Goal: Task Accomplishment & Management: Manage account settings

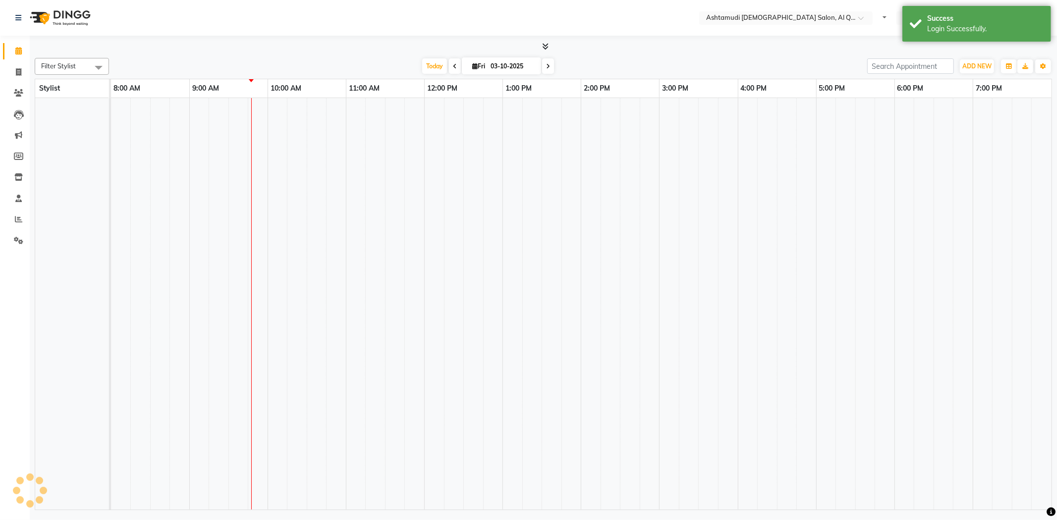
select select "en"
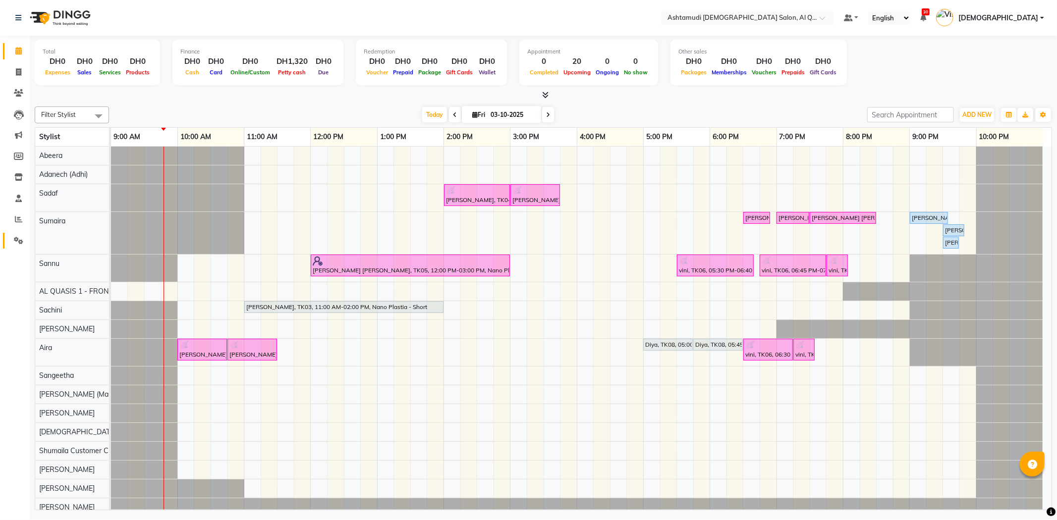
click at [14, 233] on link "Settings" at bounding box center [15, 241] width 24 height 16
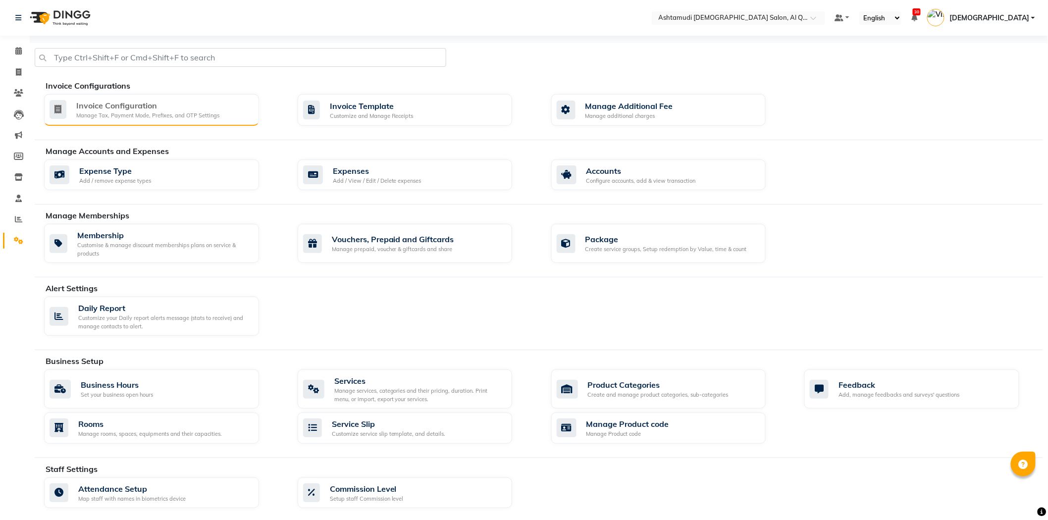
click at [160, 116] on div "Manage Tax, Payment Mode, Prefixes, and OTP Settings" at bounding box center [147, 115] width 143 height 8
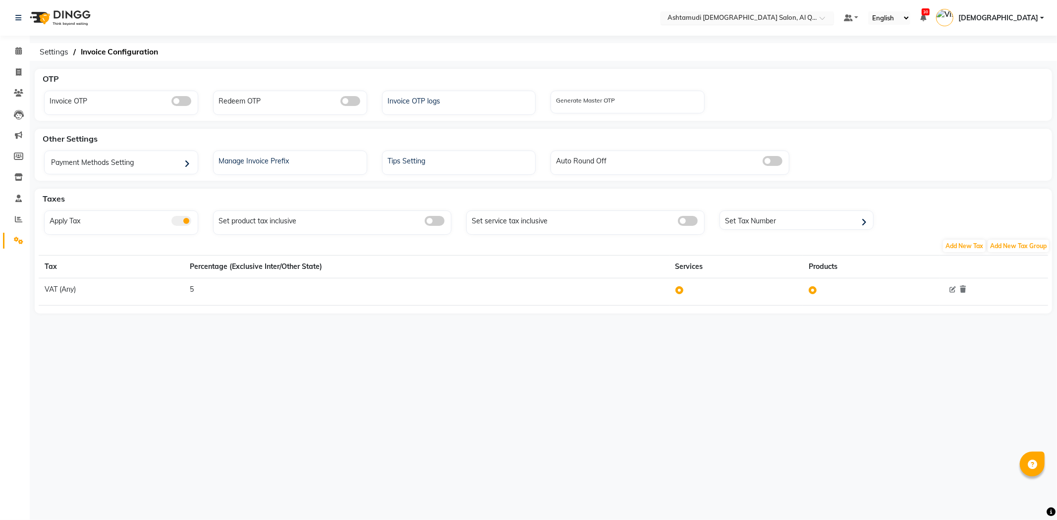
click at [781, 24] on ng-select "Select Location × Ashtamudi Ladies Salon, Al Qusais 1" at bounding box center [746, 17] width 173 height 13
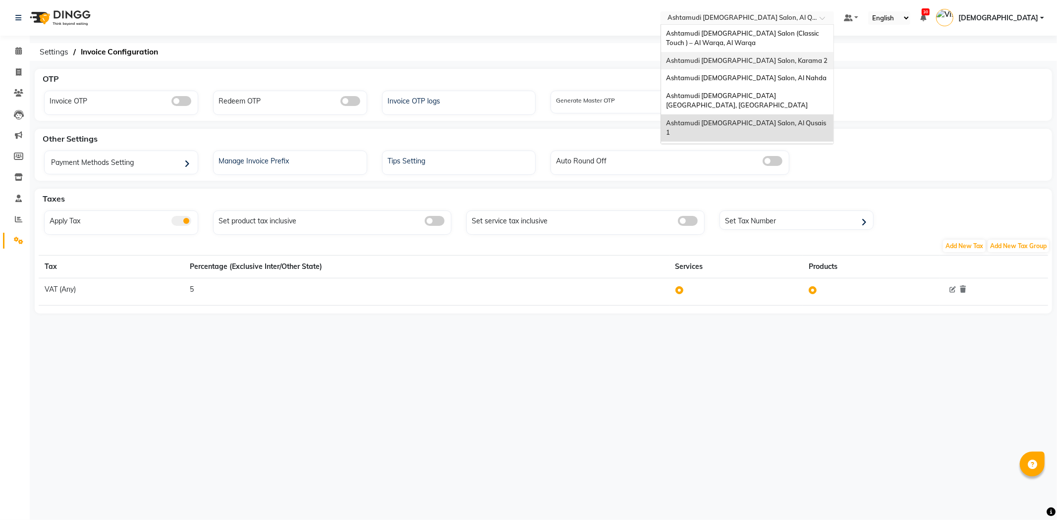
click at [802, 57] on span "Ashtamudi [DEMOGRAPHIC_DATA] Salon, Karama 2" at bounding box center [747, 60] width 162 height 8
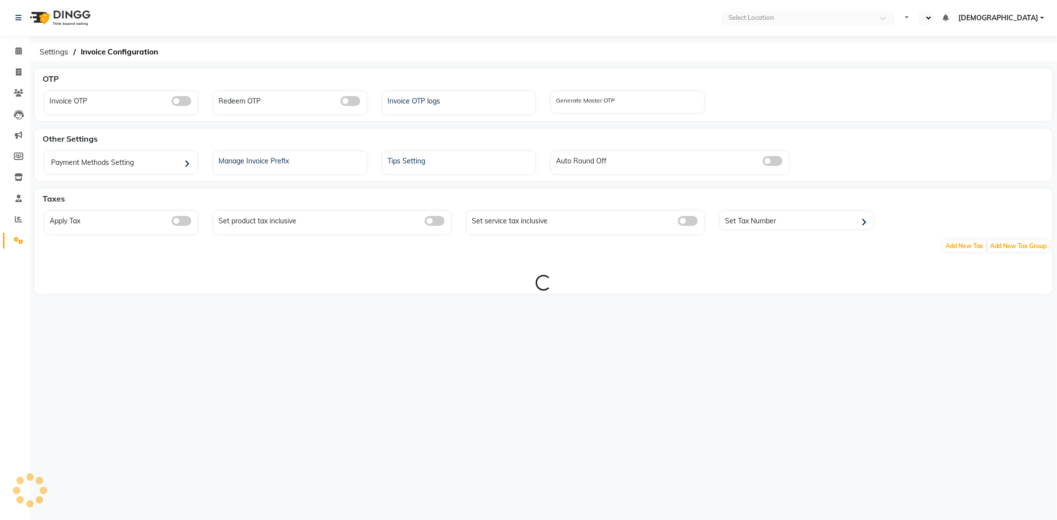
select select "en"
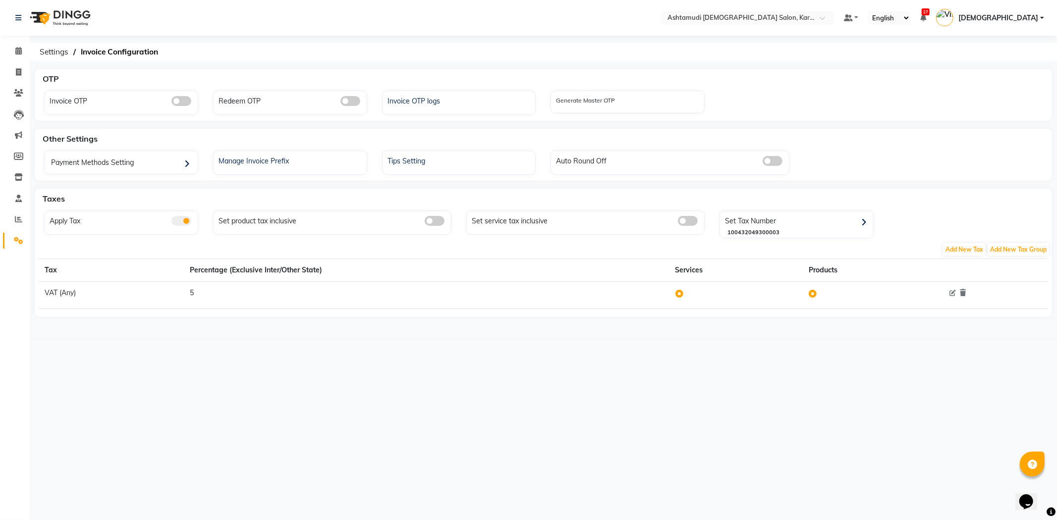
click at [16, 234] on link "Settings" at bounding box center [15, 241] width 24 height 16
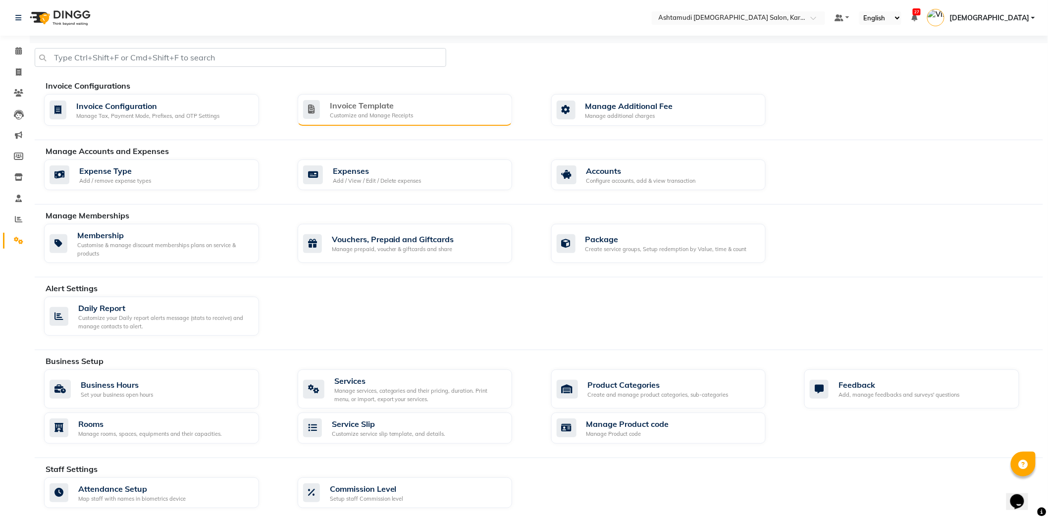
click at [355, 114] on div "Customize and Manage Receipts" at bounding box center [372, 115] width 84 height 8
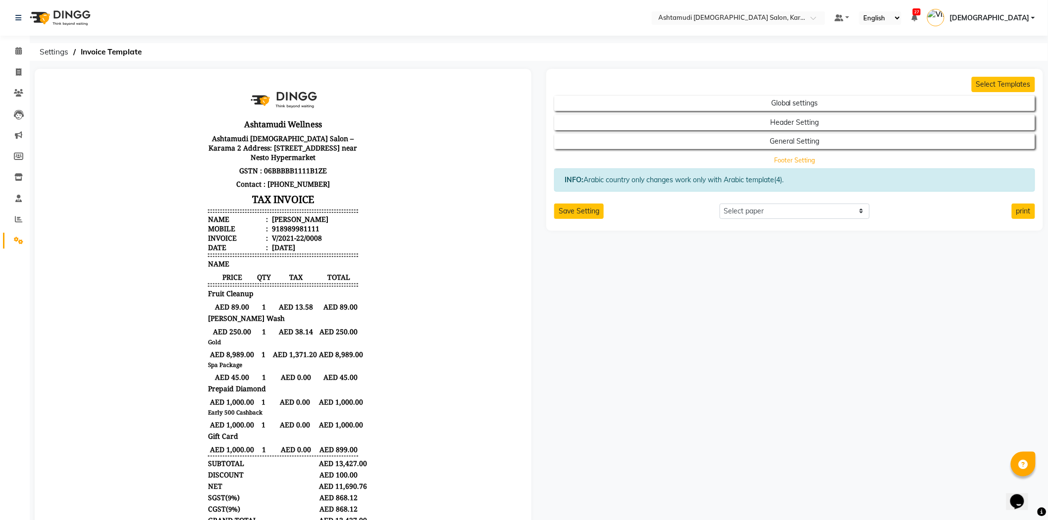
click at [805, 161] on button "Footer Setting" at bounding box center [795, 161] width 433 height 14
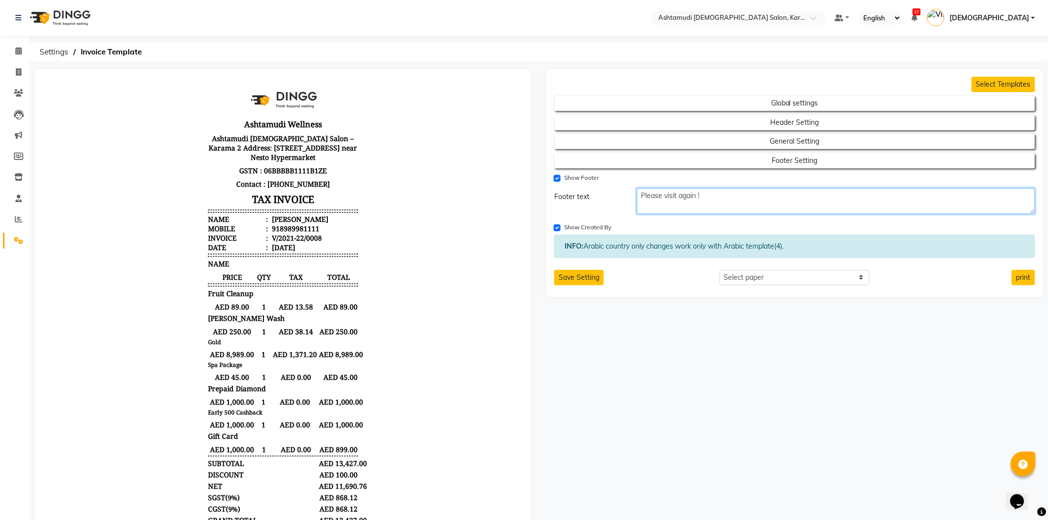
drag, startPoint x: 716, startPoint y: 200, endPoint x: 589, endPoint y: 186, distance: 128.0
click at [589, 186] on form "Global settings Header Setting General Setting Footer Setting Show Footer Foote…" at bounding box center [794, 163] width 481 height 143
click at [715, 193] on textarea "Our 7 th" at bounding box center [836, 201] width 398 height 26
click at [733, 197] on textarea "Our 7th Salon is Opening at BUR DUBAI" at bounding box center [836, 201] width 398 height 26
click at [800, 199] on textarea "Our 7th Salon is Opening at "BUR DUBAI" at bounding box center [836, 201] width 398 height 26
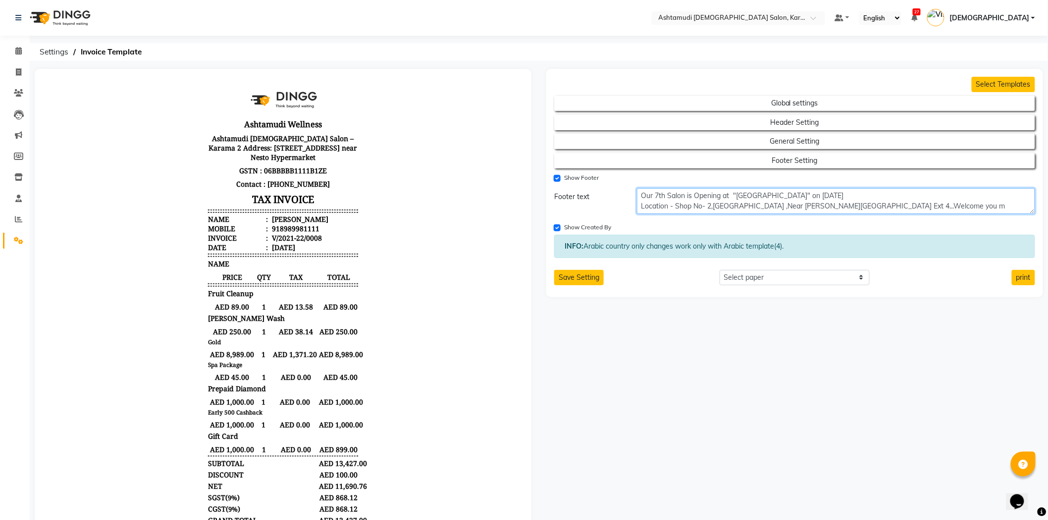
type textarea "Our 7th Salon is Opening at "BUR DUBAI" on 13.10.2025 Location - Shop No- 2,AL-…"
drag, startPoint x: 932, startPoint y: 209, endPoint x: 627, endPoint y: 181, distance: 306.5
click at [627, 181] on form "Global settings Header Setting General Setting Footer Setting Show Footer Foote…" at bounding box center [794, 163] width 481 height 143
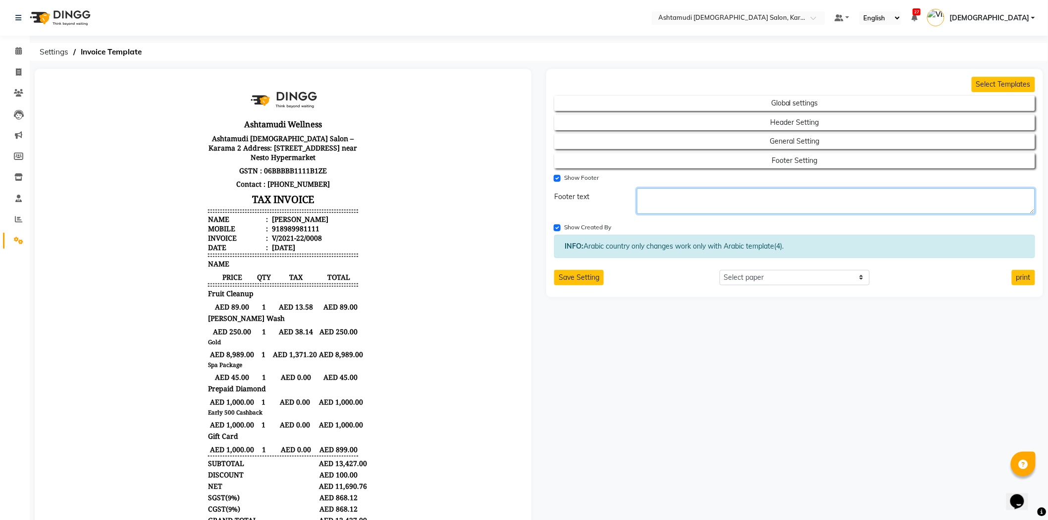
paste textarea "Our 7th Salon is opening in Bur Dubai on 13.10.2025 📍 Location: Shop No. 2, Al-…"
type textarea "Our 7th Salon is opening in Bur Dubai on 13.10.2025 📍 Location: Shop No. 2, Al-…"
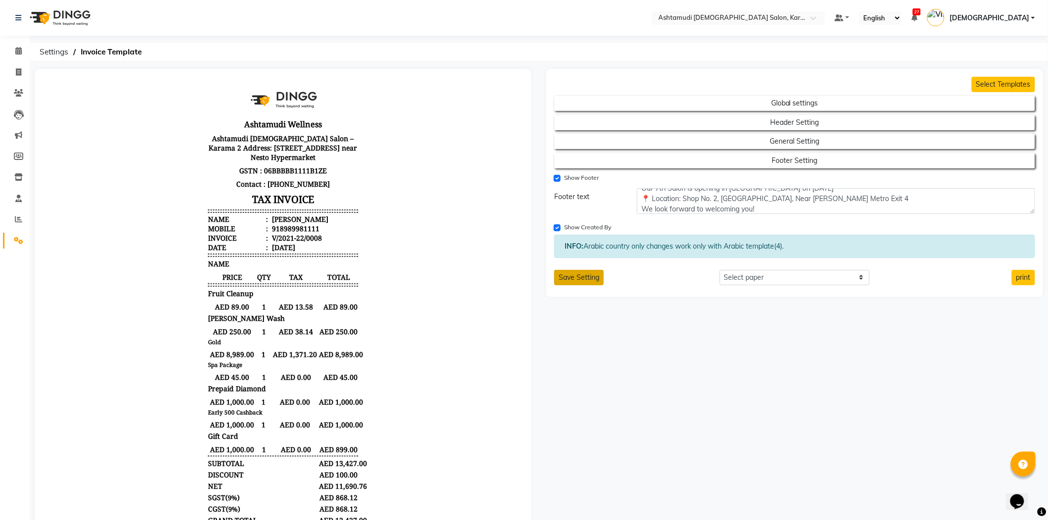
click at [590, 281] on button "Save Setting" at bounding box center [579, 277] width 50 height 15
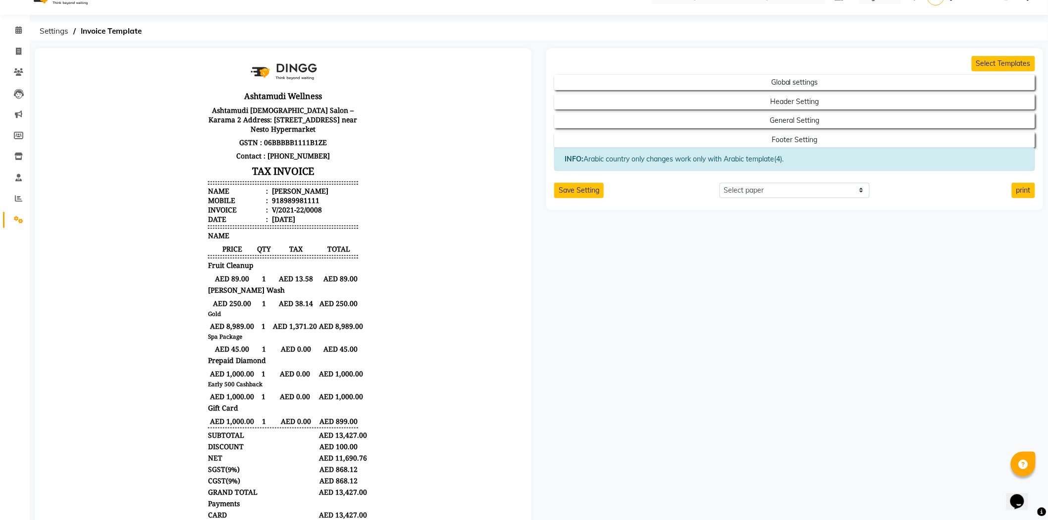
scroll to position [0, 0]
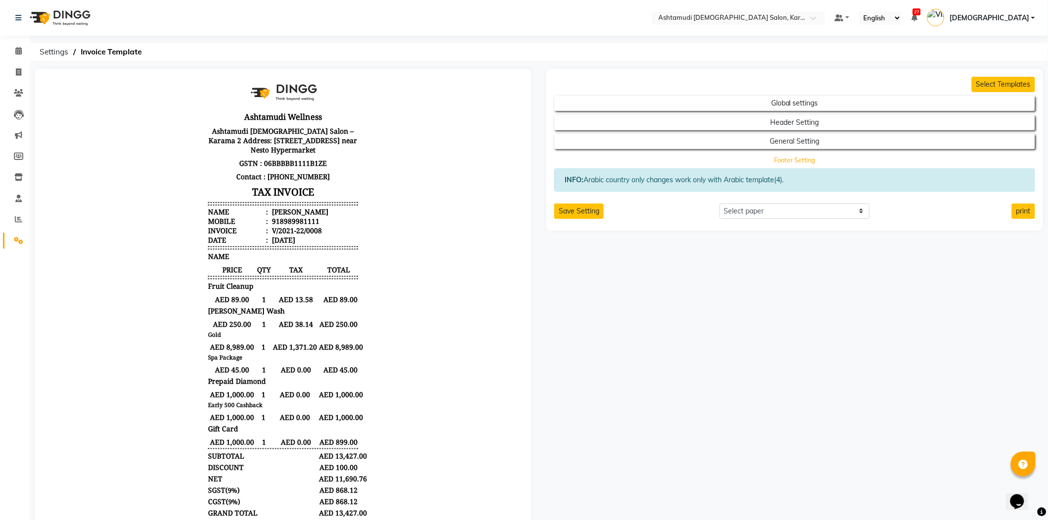
click at [808, 155] on button "Footer Setting" at bounding box center [795, 161] width 433 height 14
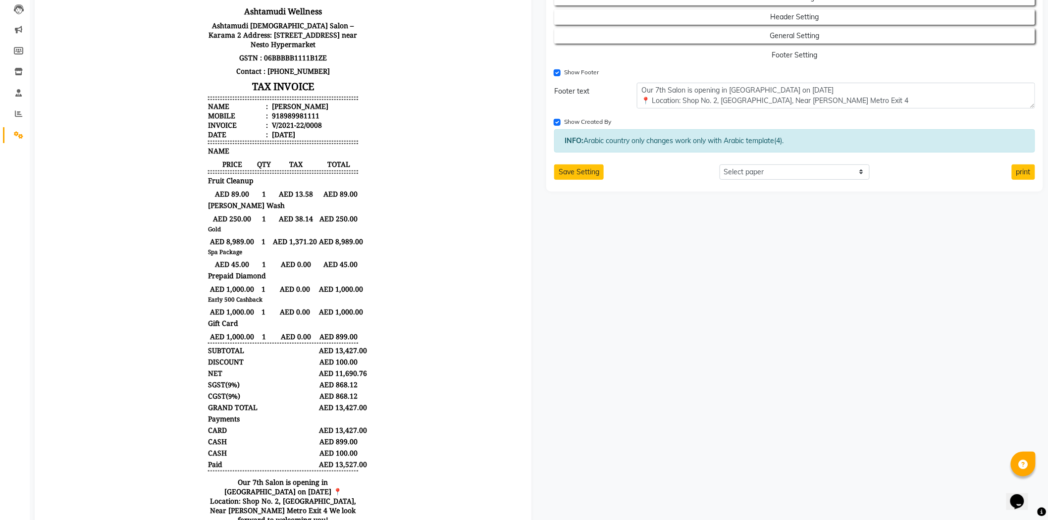
scroll to position [110, 0]
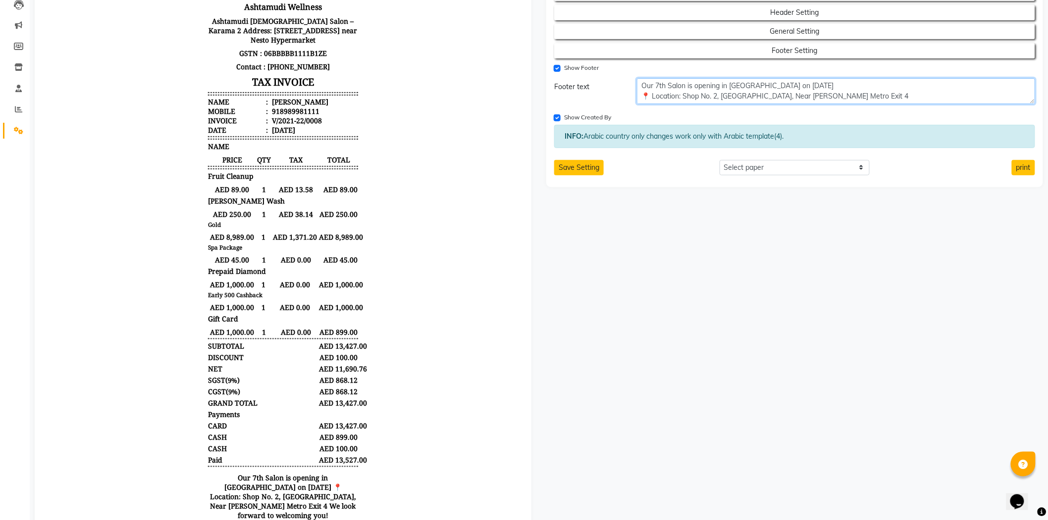
drag, startPoint x: 889, startPoint y: 93, endPoint x: 590, endPoint y: 81, distance: 299.5
click at [590, 81] on div "Footer text Our 7th Salon is opening in Bur Dubai on 13.10.2025 📍 Location: Sho…" at bounding box center [795, 91] width 496 height 26
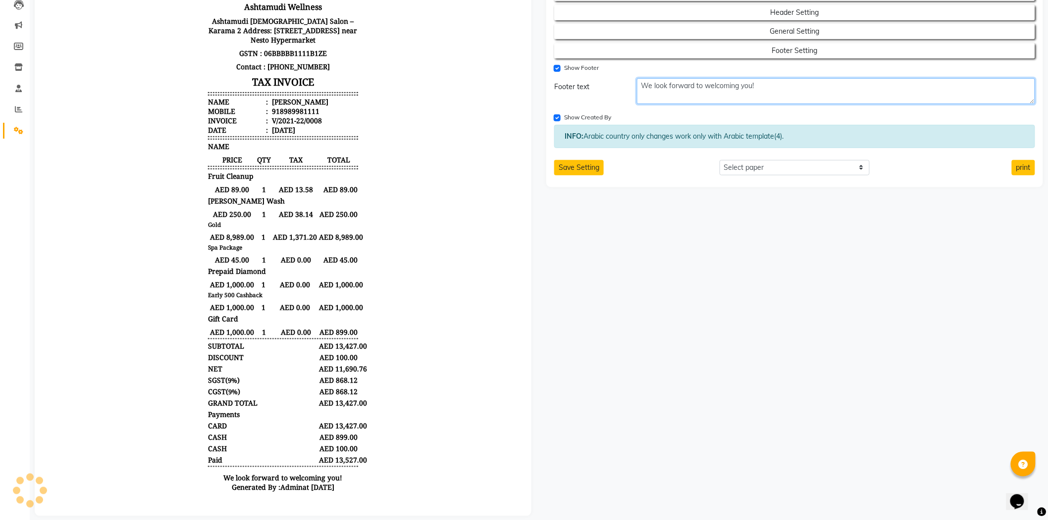
scroll to position [0, 0]
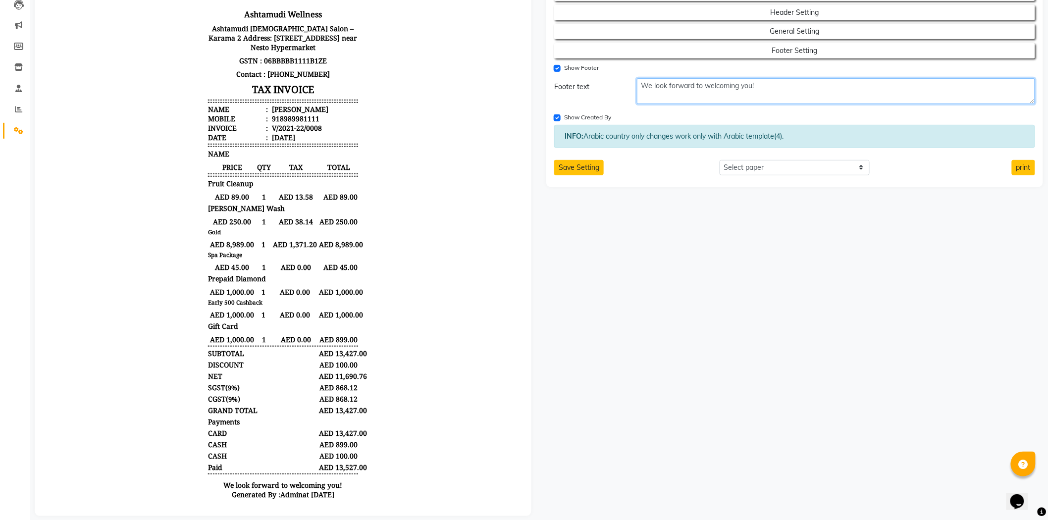
paste textarea "Our 7th Salon is opening in Bur Dubai on 13.10.2025 📍 Location: Shop No. 2, Al-…"
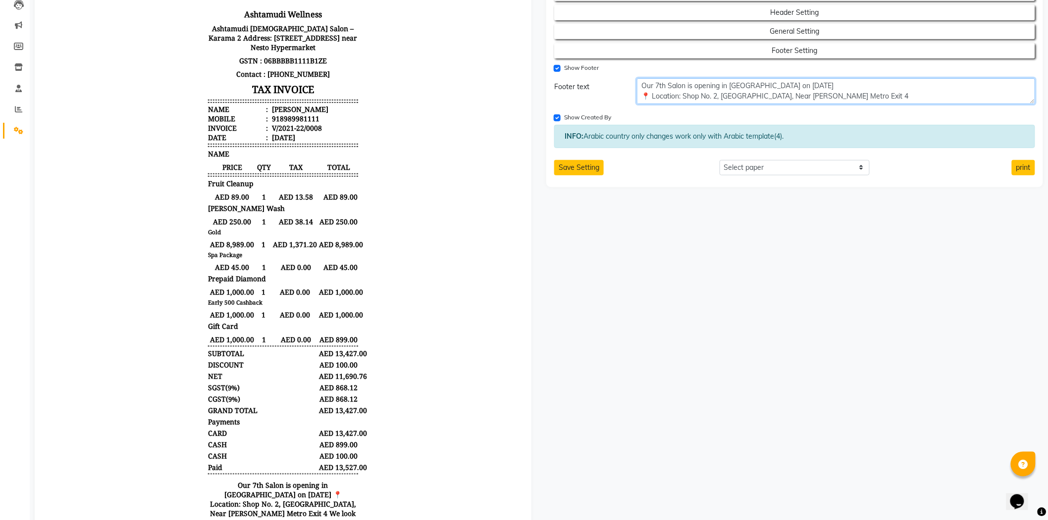
click at [908, 94] on textarea "Our 7th Salon is opening in Bur Dubai on 13.10.2025 📍 Location: Shop No. 2, Al-…" at bounding box center [836, 91] width 398 height 26
drag, startPoint x: 760, startPoint y: 96, endPoint x: 607, endPoint y: 96, distance: 152.6
click at [607, 96] on div "Footer text Our 7th Salon is opening in Bur Dubai on 13.10.2025 📍 Location: Sho…" at bounding box center [795, 91] width 496 height 26
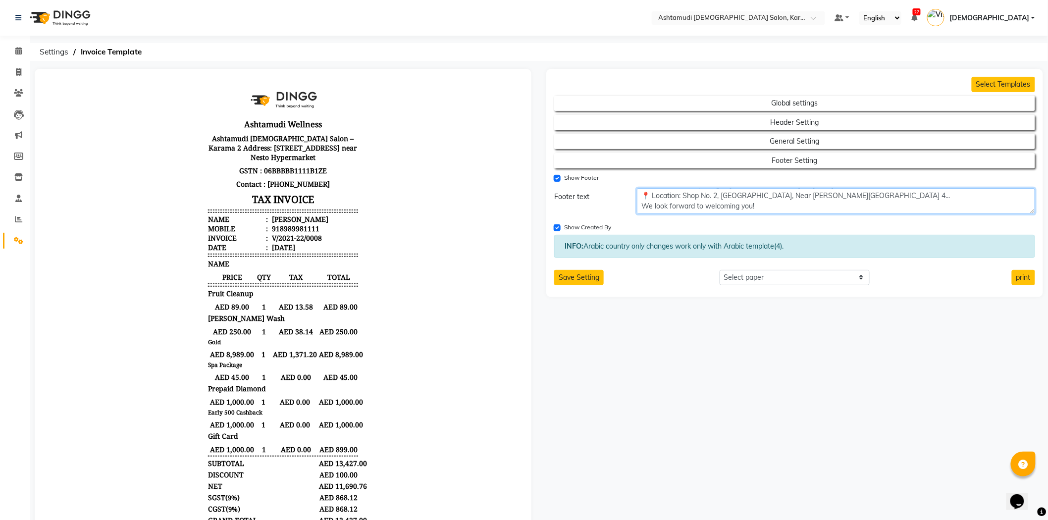
scroll to position [0, 0]
click at [898, 206] on textarea "Our 7th Salon is opening in Bur Dubai on 13.10.2025 📍 Location: Shop No. 2, Al-…" at bounding box center [836, 201] width 398 height 26
type textarea "Our 7th Salon is opening in Bur Dubai on 13.10.2025 📍 Location: Shop No. 2, Al-…"
click at [582, 282] on button "Save Setting" at bounding box center [579, 277] width 50 height 15
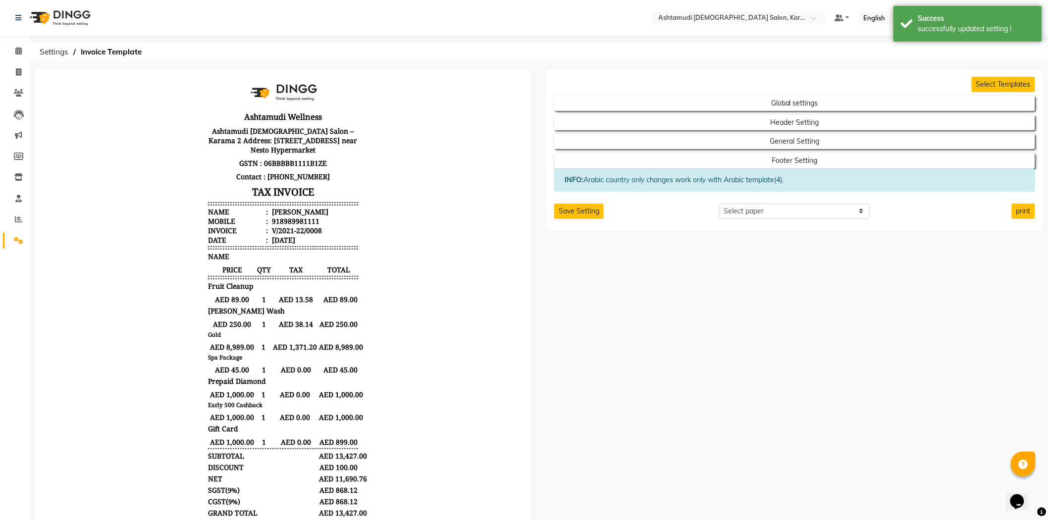
scroll to position [0, 0]
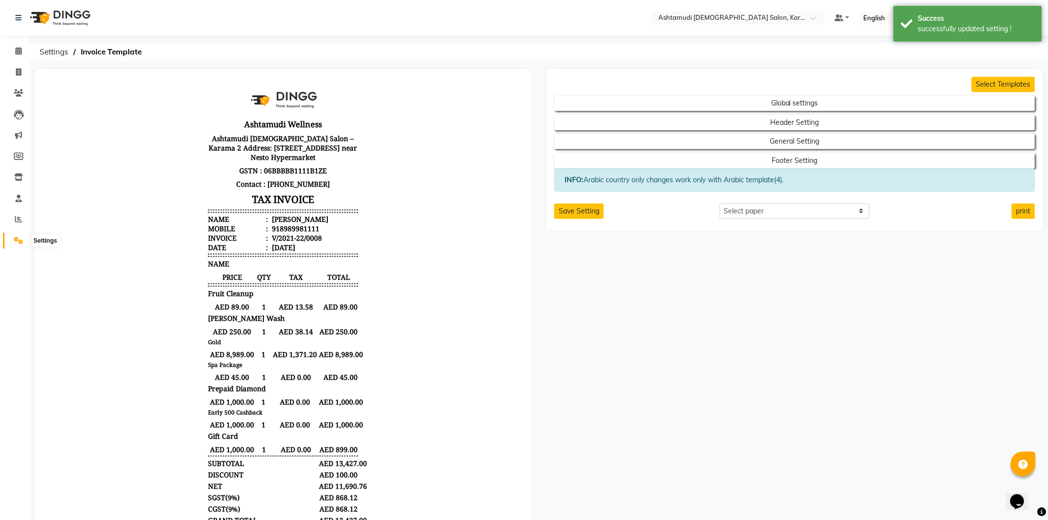
click at [14, 241] on icon at bounding box center [18, 240] width 9 height 7
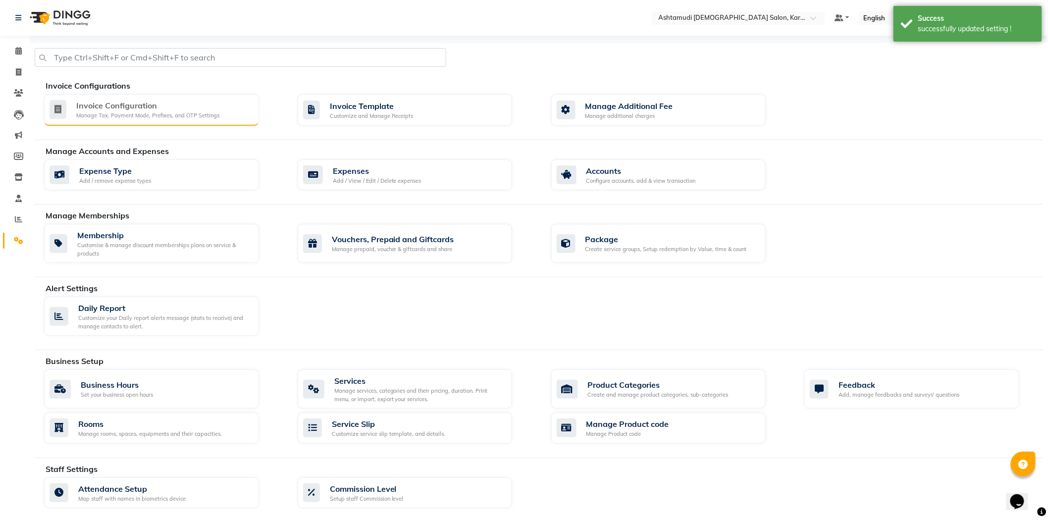
click at [127, 117] on div "Manage Tax, Payment Mode, Prefixes, and OTP Settings" at bounding box center [147, 115] width 143 height 8
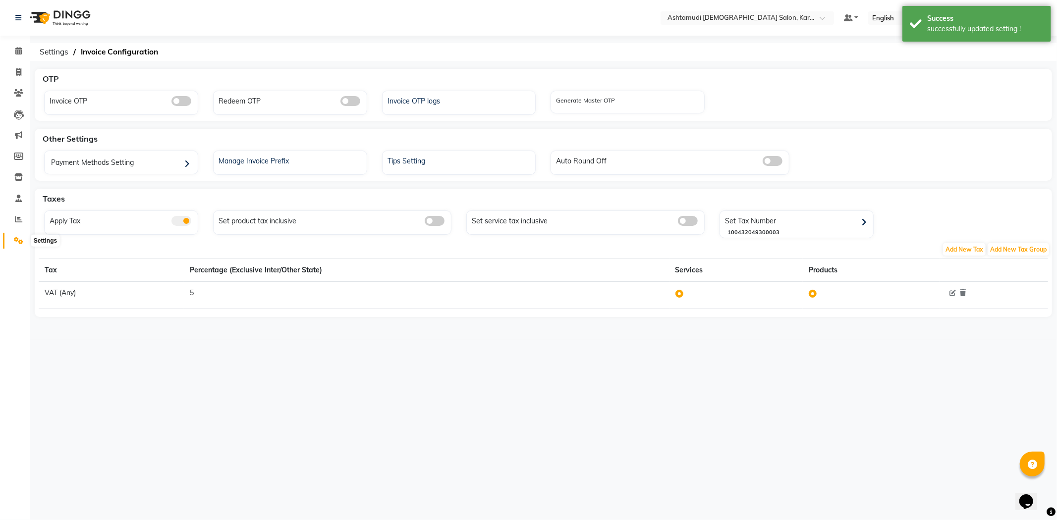
click at [20, 241] on icon at bounding box center [18, 240] width 9 height 7
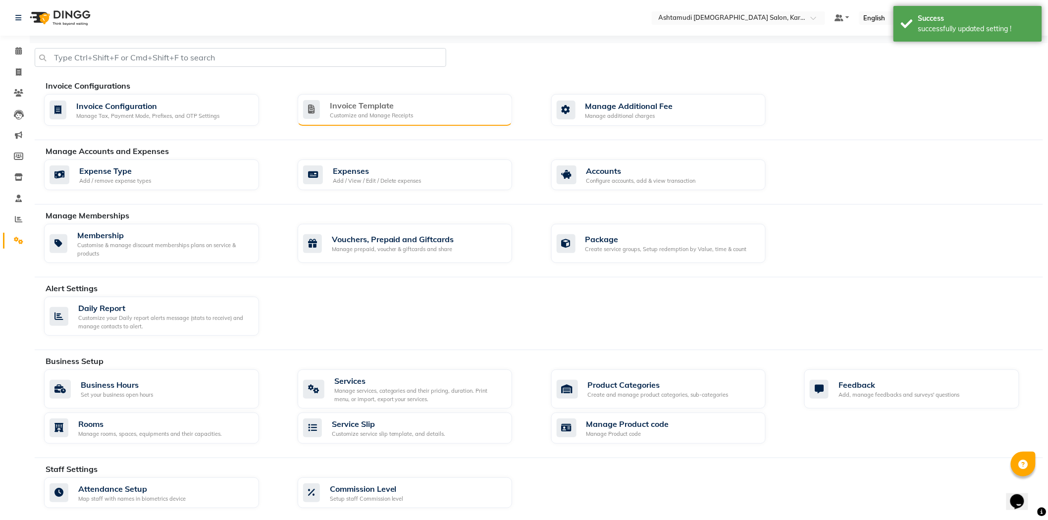
click at [397, 111] on div "Customize and Manage Receipts" at bounding box center [372, 115] width 84 height 8
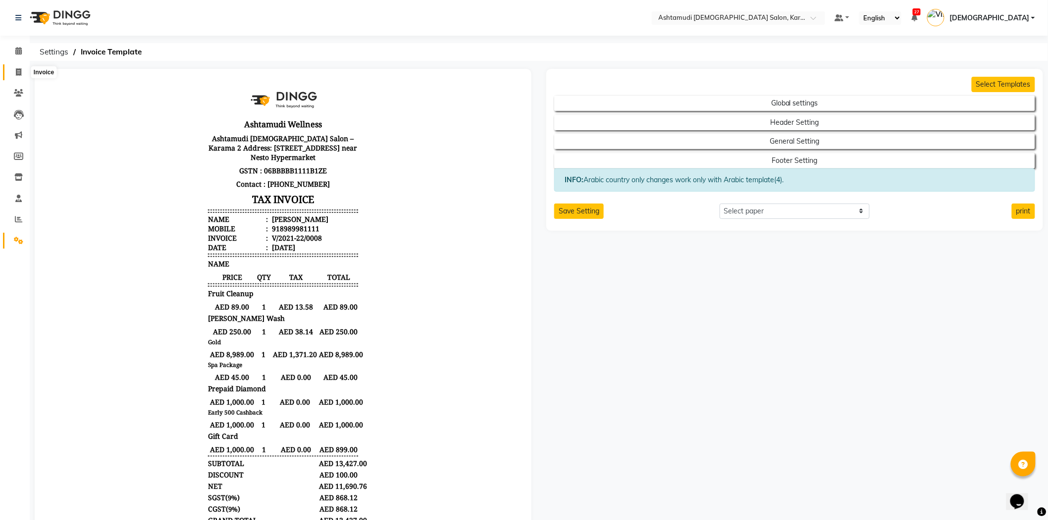
click at [19, 67] on span at bounding box center [18, 72] width 17 height 11
select select "service"
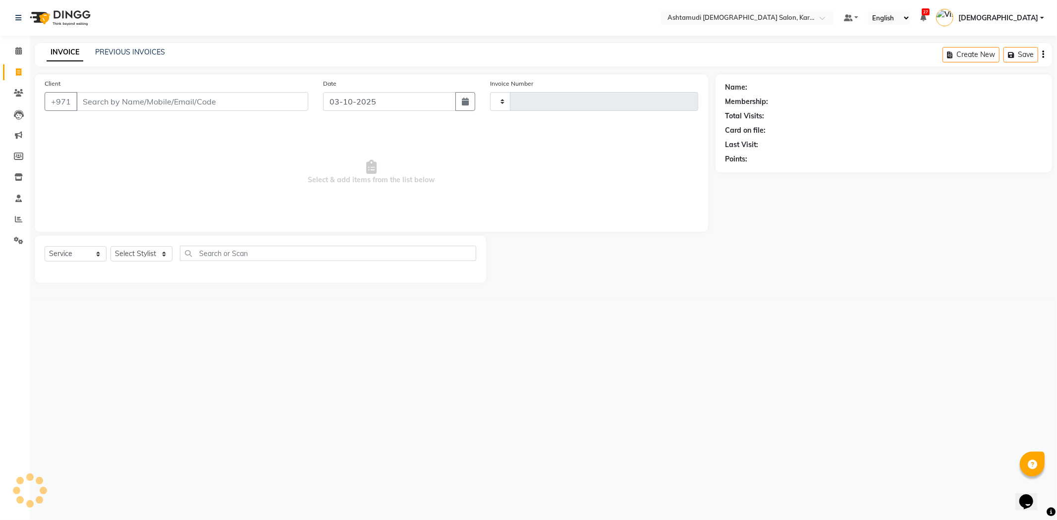
type input "2401"
select select "7424"
click at [134, 53] on link "PREVIOUS INVOICES" at bounding box center [130, 52] width 70 height 9
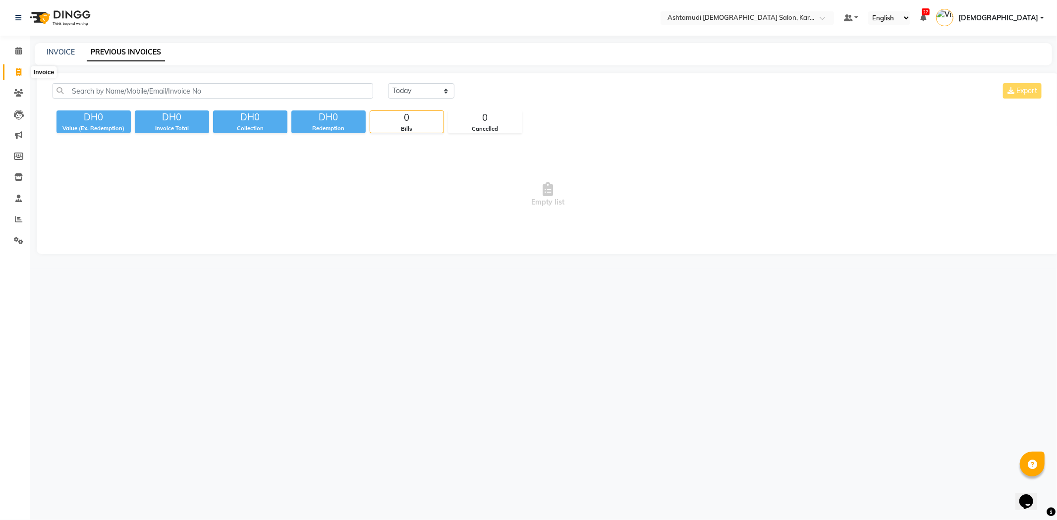
click at [17, 72] on icon at bounding box center [18, 71] width 5 height 7
select select "7424"
select select "service"
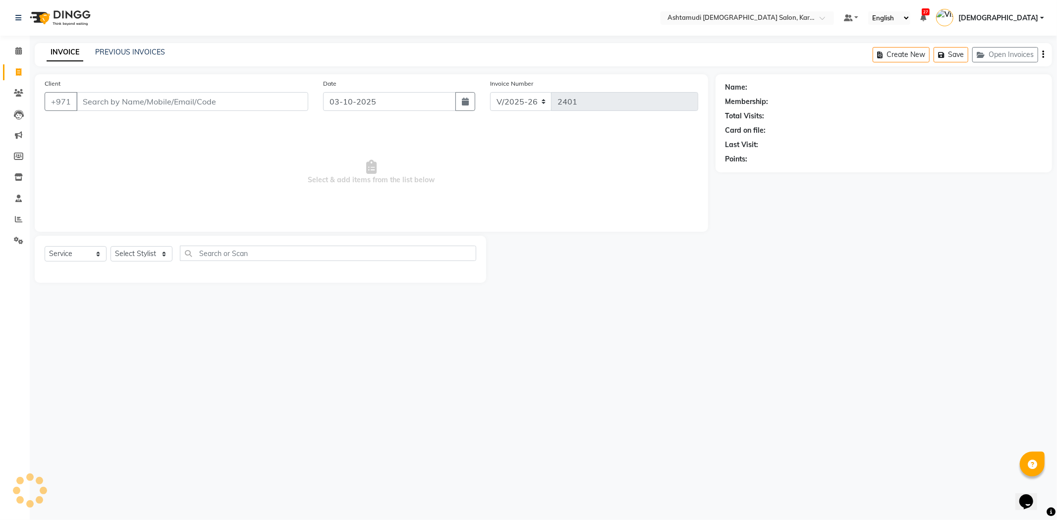
click at [153, 99] on input "Client" at bounding box center [192, 101] width 232 height 19
type input "501893432"
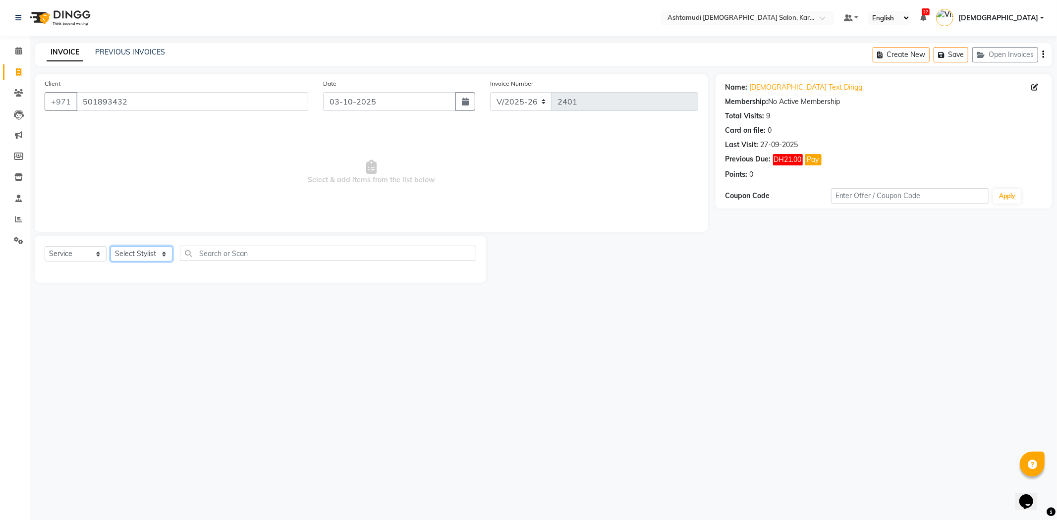
click at [138, 253] on select "Select Stylist Babitha Carolina Farsana Begum Geeta Jyothi Krishna Karama 2 Fro…" at bounding box center [141, 253] width 62 height 15
select select "81973"
click at [110, 247] on select "Select Stylist Babitha Carolina Farsana Begum Geeta Jyothi Krishna Karama 2 Fro…" at bounding box center [141, 253] width 62 height 15
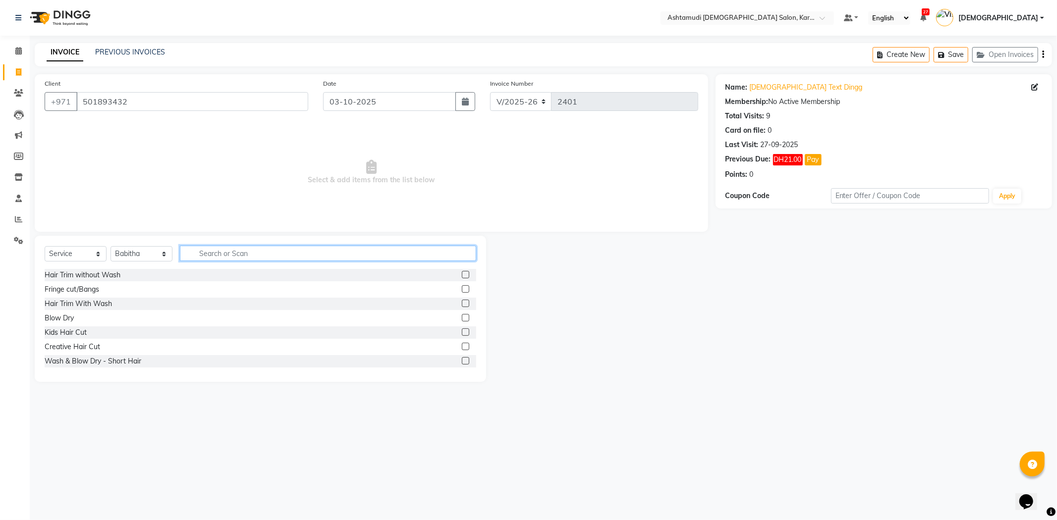
click at [264, 254] on input "text" at bounding box center [328, 253] width 296 height 15
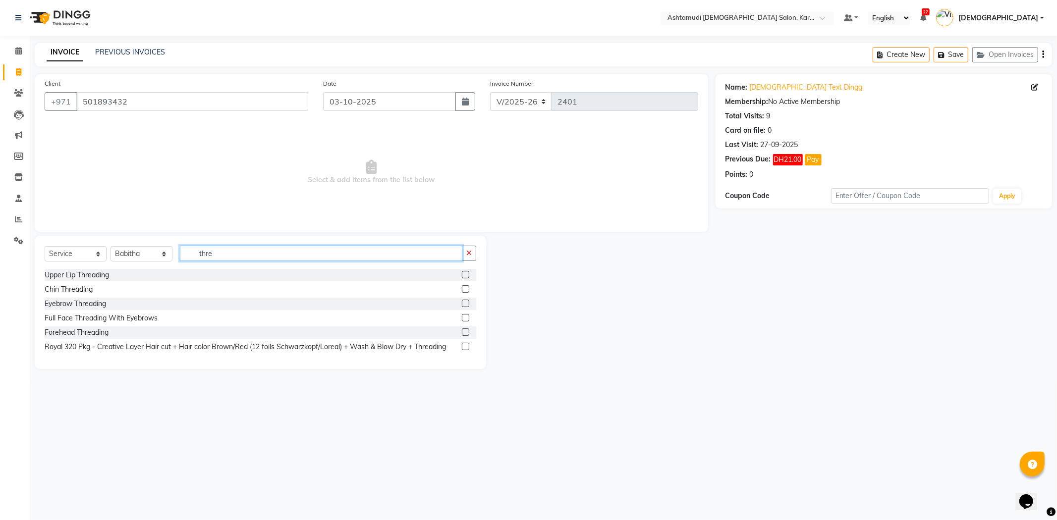
type input "thre"
click at [462, 304] on label at bounding box center [465, 303] width 7 height 7
click at [462, 304] on input "checkbox" at bounding box center [465, 304] width 6 height 6
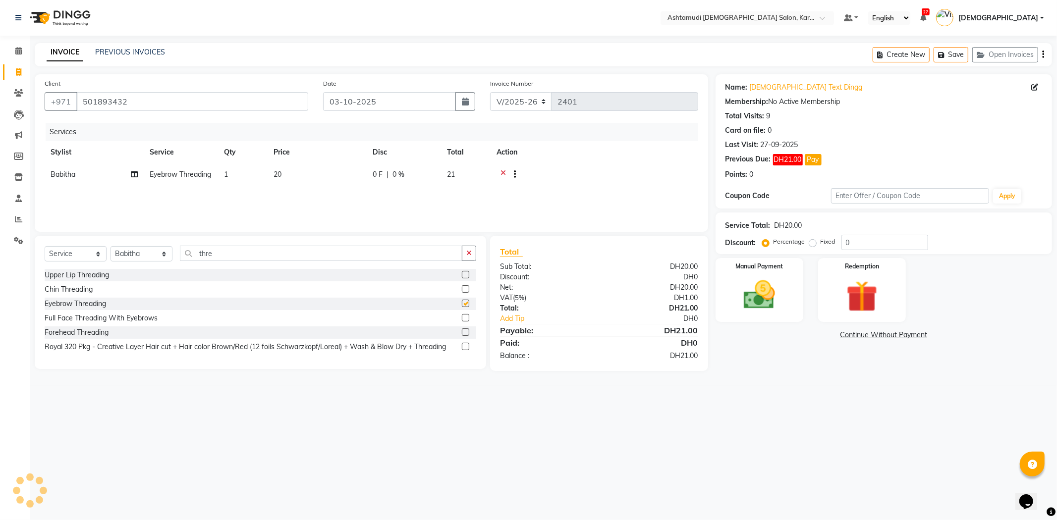
checkbox input "false"
click at [799, 304] on div "Manual Payment" at bounding box center [758, 290] width 91 height 66
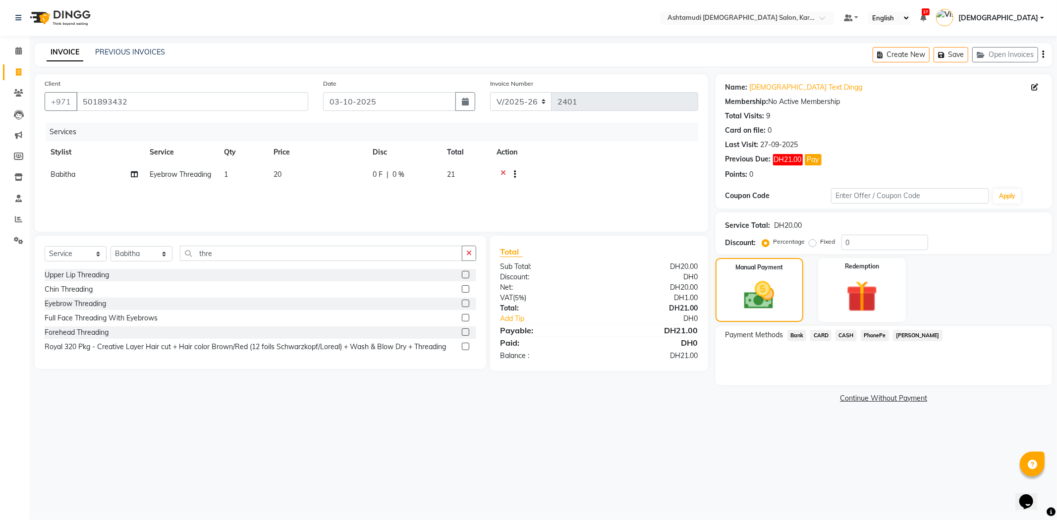
click at [894, 398] on link "Continue Without Payment" at bounding box center [883, 398] width 332 height 10
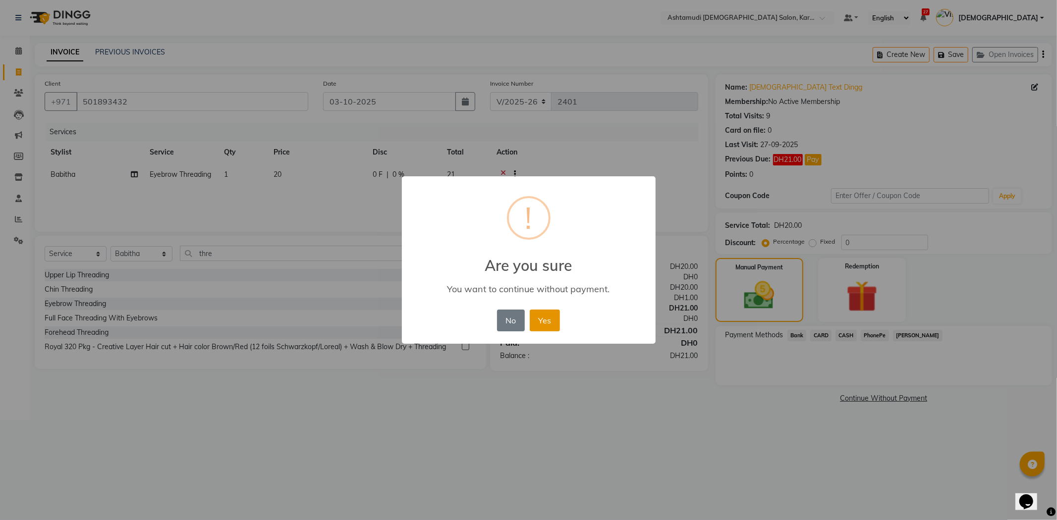
click at [553, 324] on button "Yes" at bounding box center [545, 321] width 30 height 22
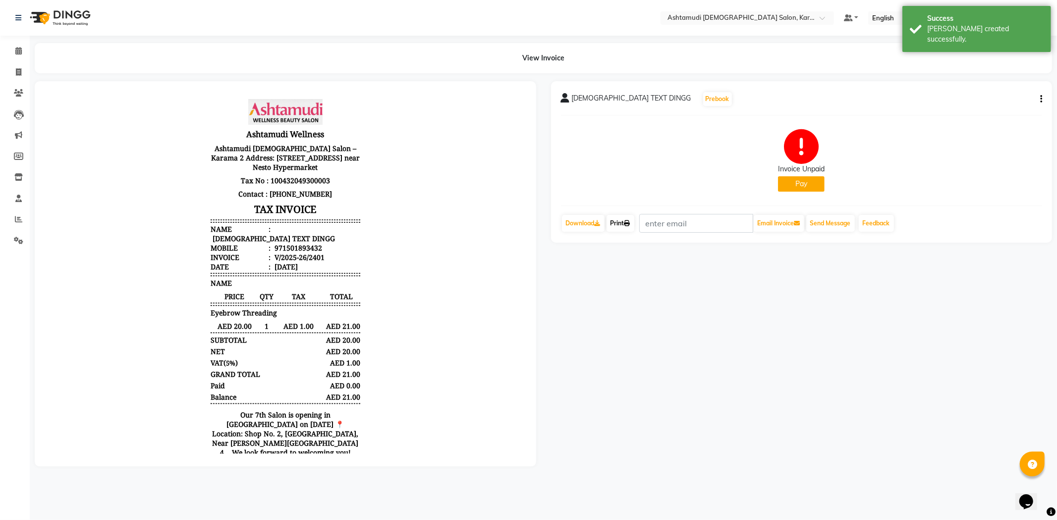
click at [630, 225] on icon at bounding box center [627, 223] width 6 height 6
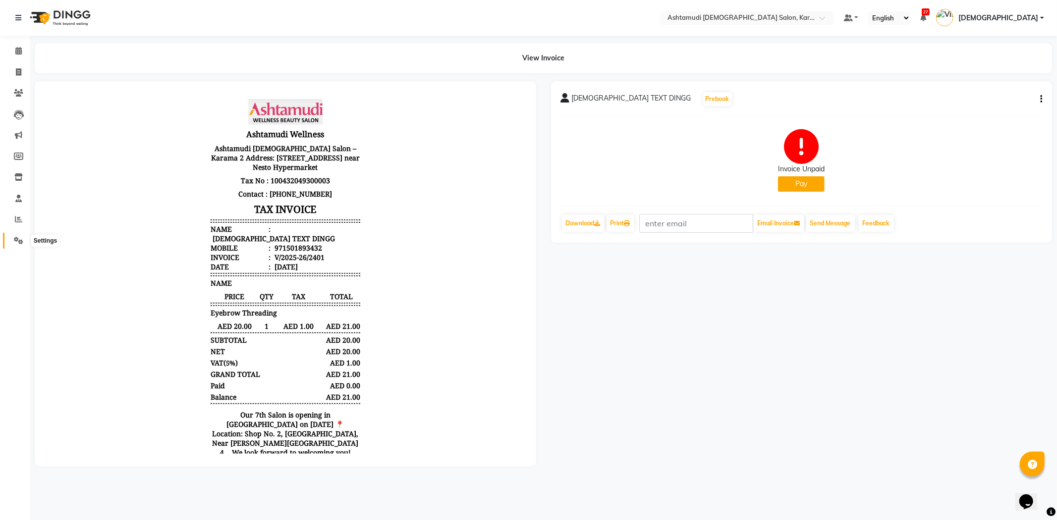
click at [13, 236] on span at bounding box center [18, 240] width 17 height 11
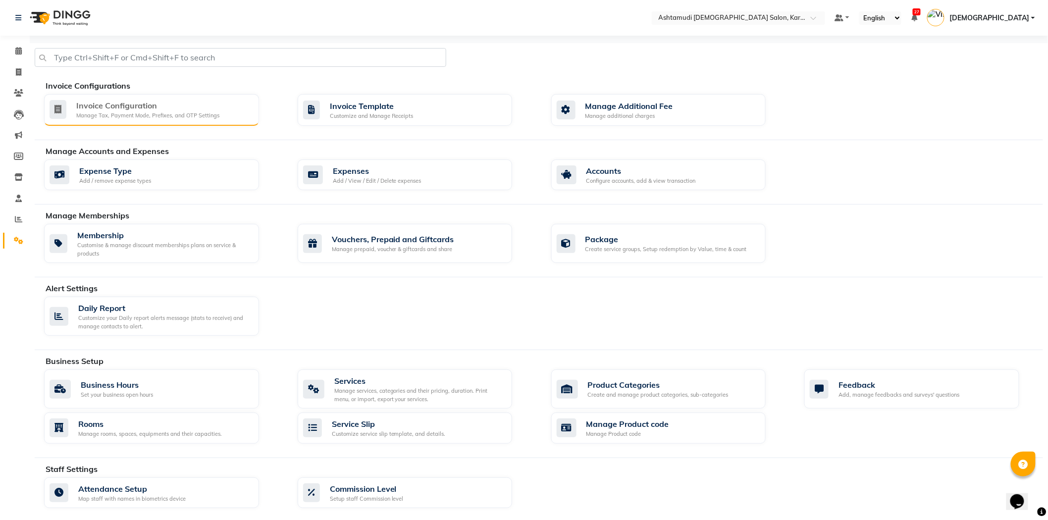
click at [175, 115] on div "Manage Tax, Payment Mode, Prefixes, and OTP Settings" at bounding box center [147, 115] width 143 height 8
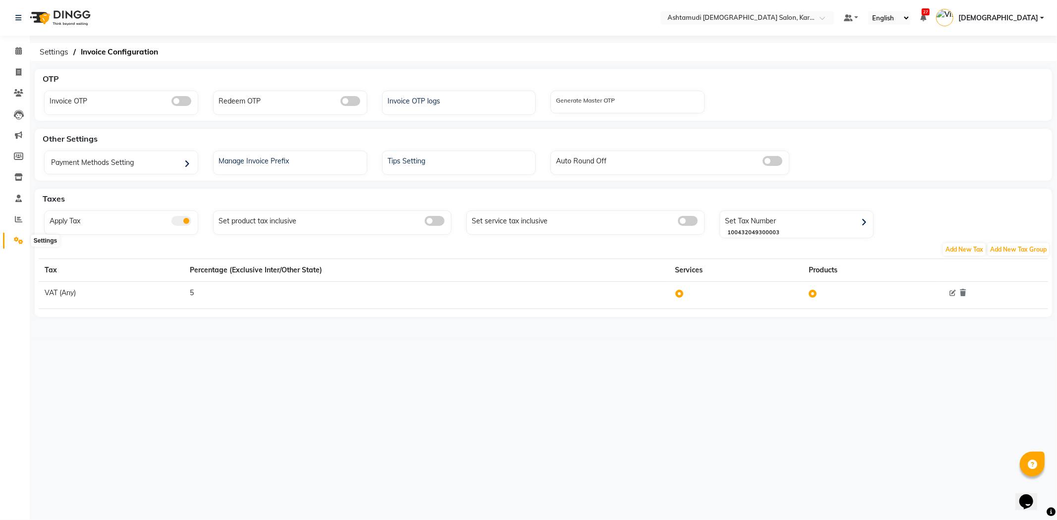
click at [16, 243] on icon at bounding box center [18, 240] width 9 height 7
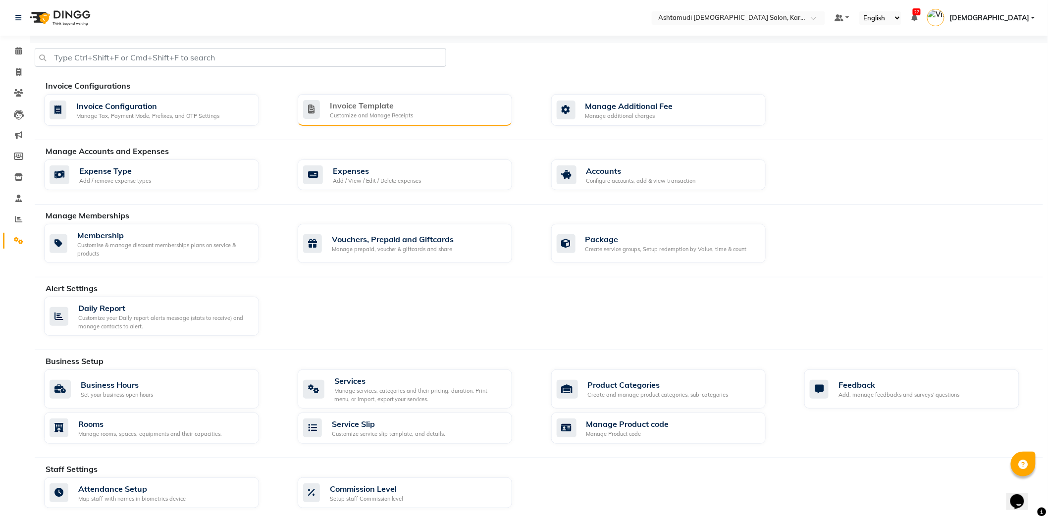
click at [377, 114] on div "Customize and Manage Receipts" at bounding box center [372, 115] width 84 height 8
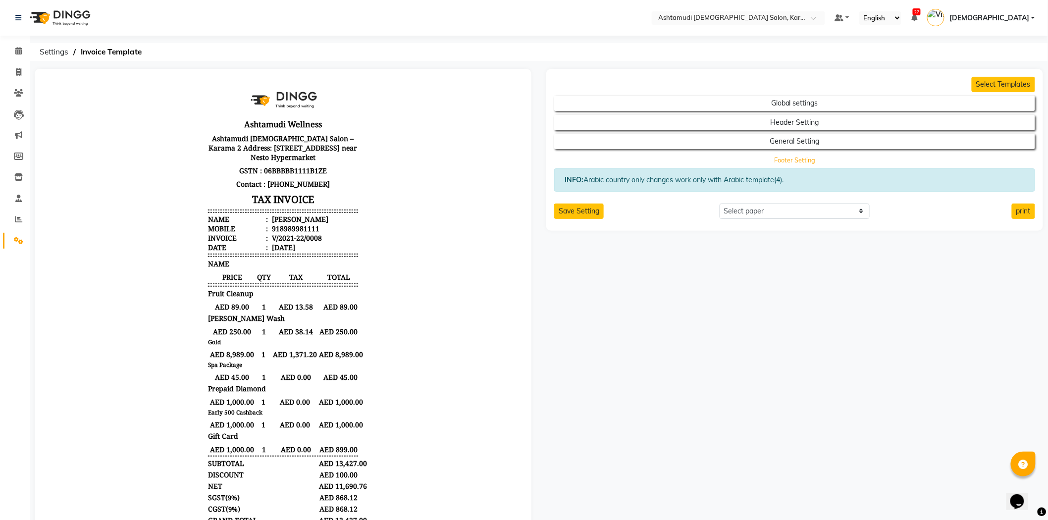
click at [766, 162] on button "Footer Setting" at bounding box center [795, 161] width 433 height 14
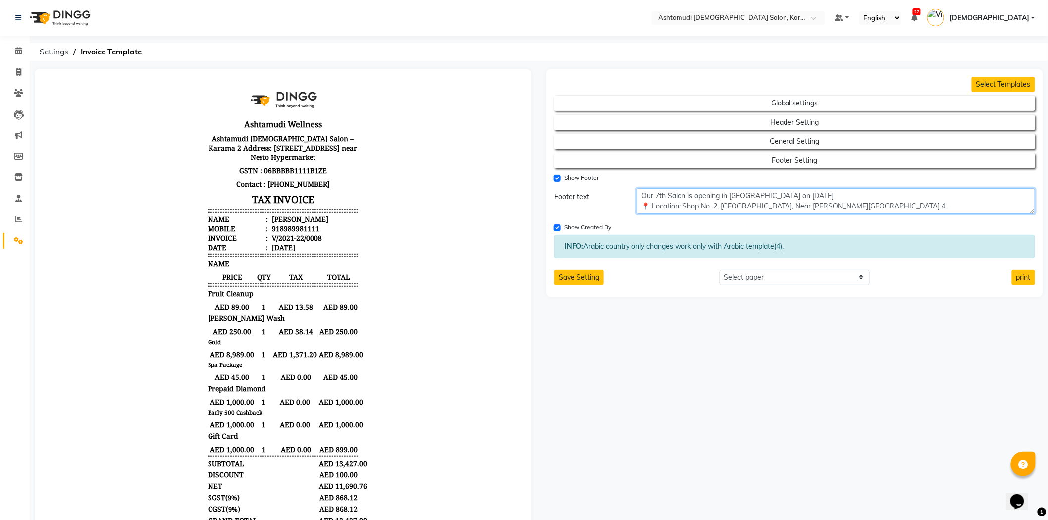
click at [739, 198] on textarea "Our 7th Salon is opening in Bur Dubai on 13.10.2025 📍 Location: Shop No. 2, Al-…" at bounding box center [836, 201] width 398 height 26
type textarea "Our 7th Salon is opening in BUR DUBAI on 13.10.2025 📍 Location: Shop No. 2, Al-…"
click at [556, 228] on input "Show Created By" at bounding box center [557, 227] width 7 height 7
checkbox input "false"
click at [578, 275] on button "Save Setting" at bounding box center [579, 277] width 50 height 15
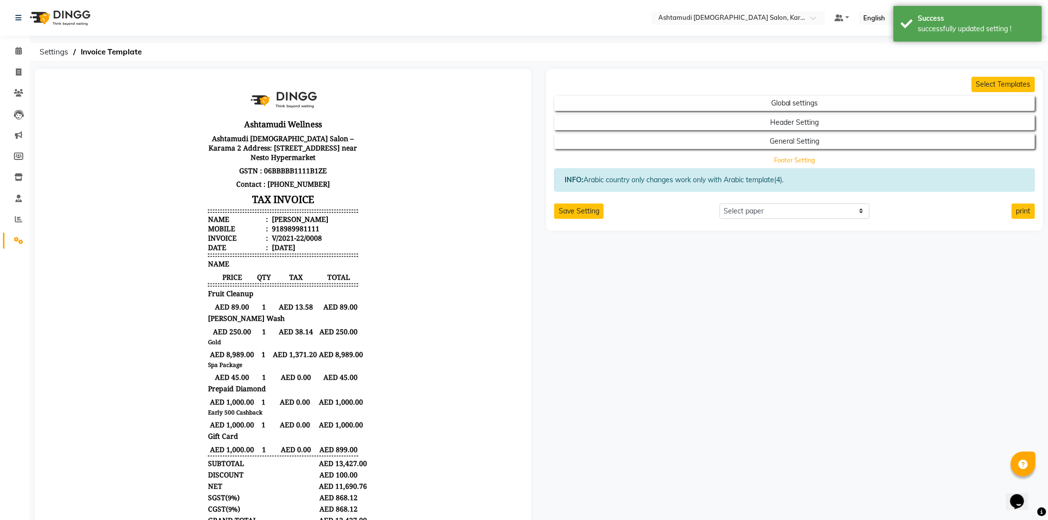
click at [785, 159] on button "Footer Setting" at bounding box center [795, 161] width 433 height 14
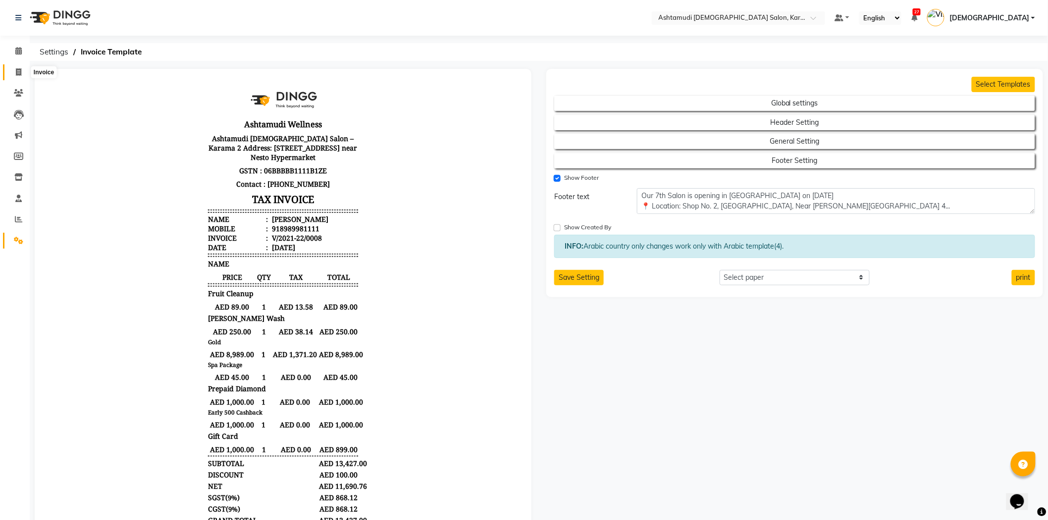
click at [17, 74] on icon at bounding box center [18, 71] width 5 height 7
select select "service"
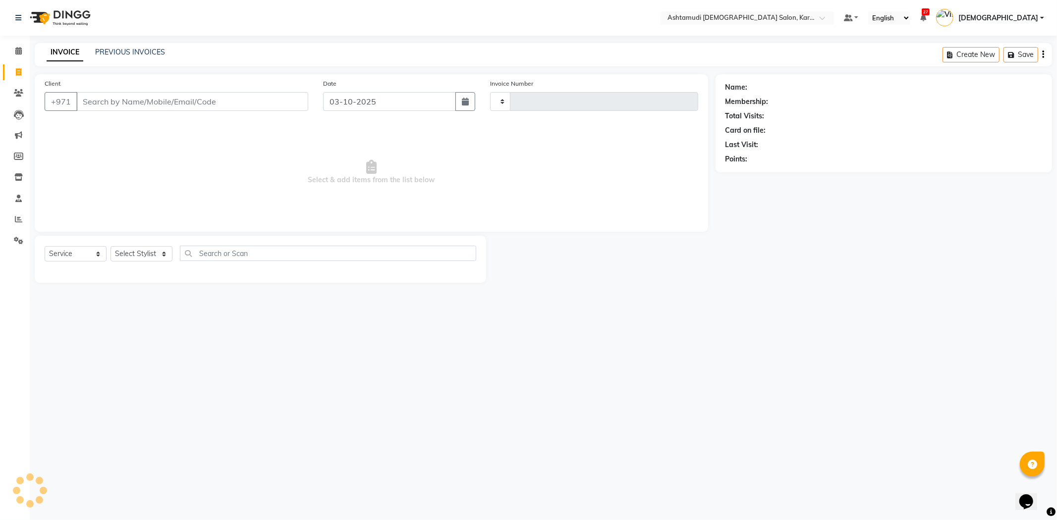
type input "2402"
select select "7424"
click at [135, 48] on link "PREVIOUS INVOICES" at bounding box center [130, 52] width 70 height 9
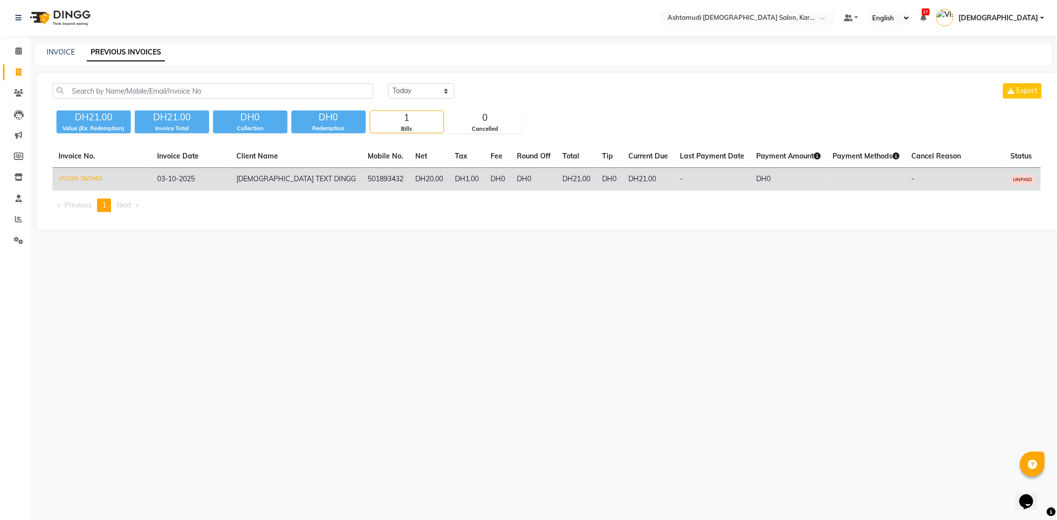
click at [107, 176] on td "V/2025-26/2401" at bounding box center [102, 179] width 99 height 23
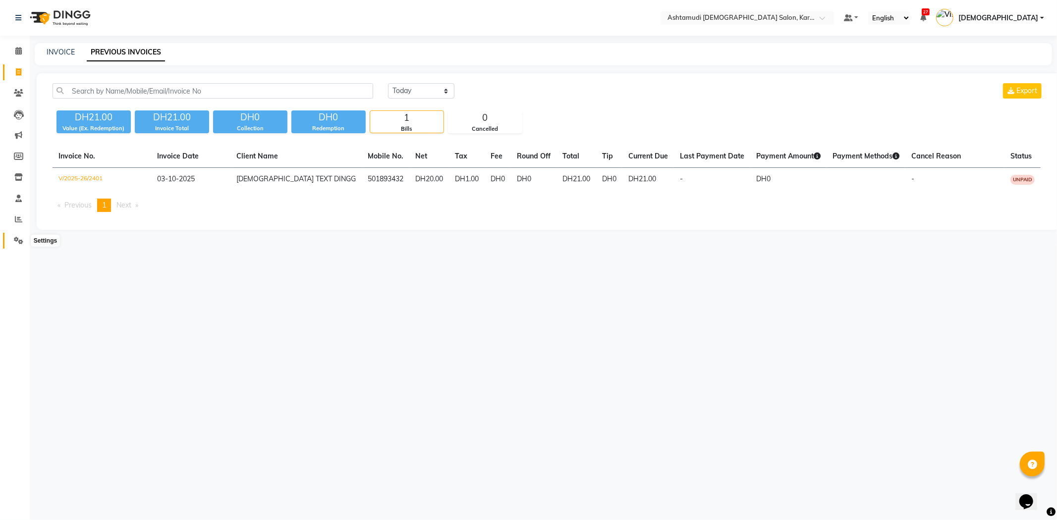
click at [22, 239] on icon at bounding box center [18, 240] width 9 height 7
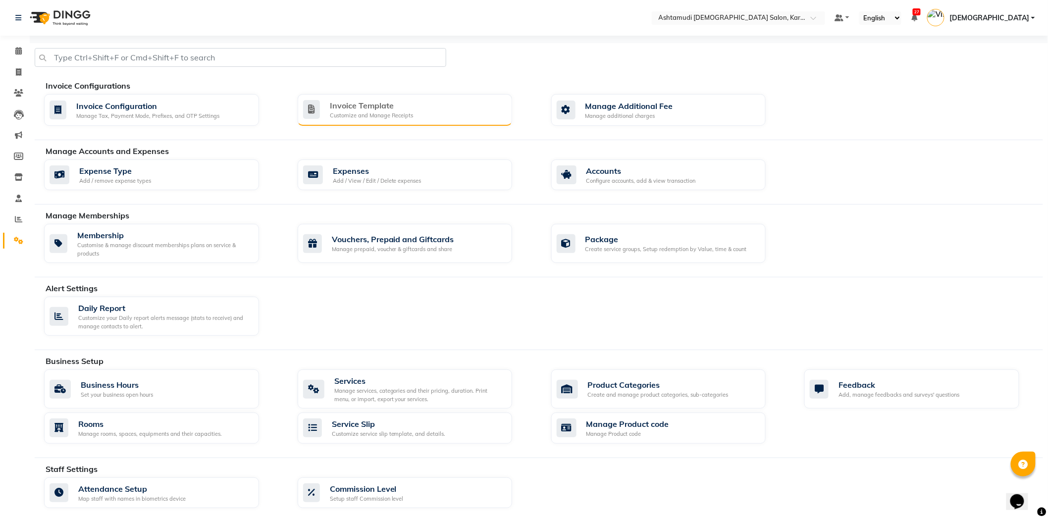
click at [397, 114] on div "Customize and Manage Receipts" at bounding box center [372, 115] width 84 height 8
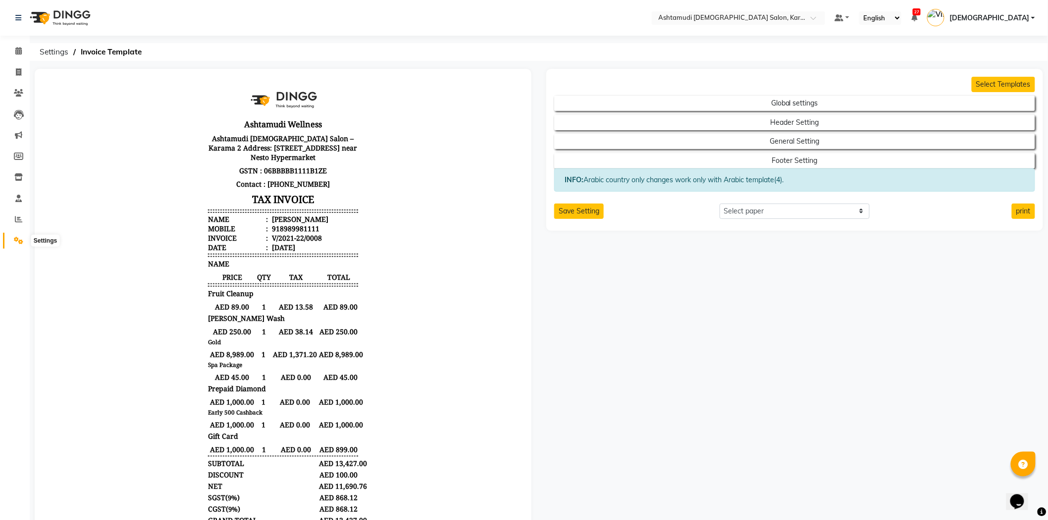
click at [23, 241] on span at bounding box center [18, 240] width 17 height 11
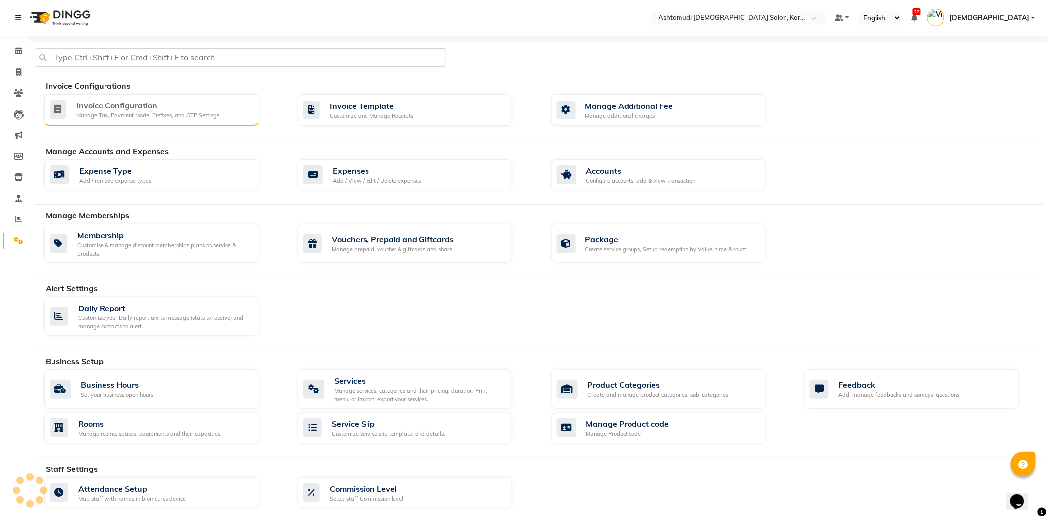
click at [130, 110] on div "Invoice Configuration" at bounding box center [147, 106] width 143 height 12
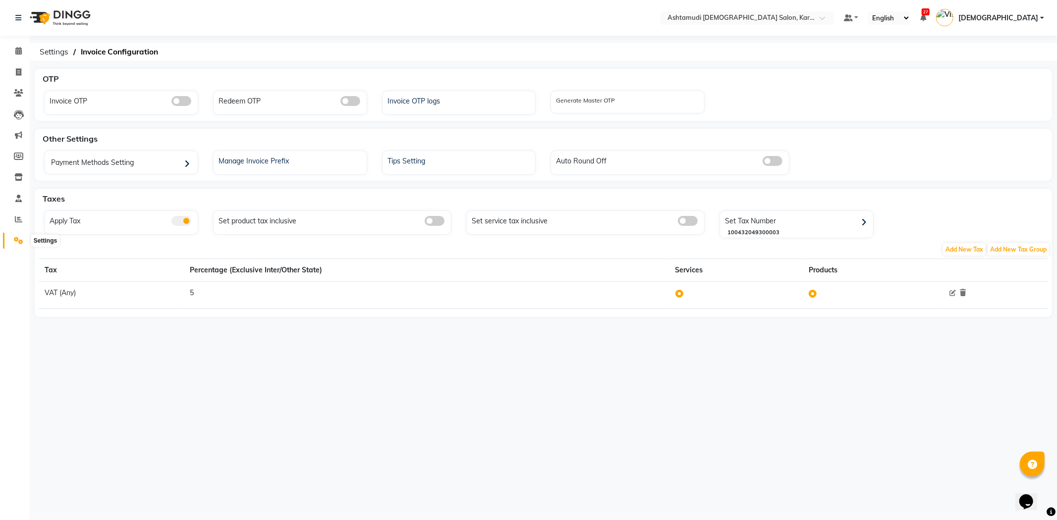
click at [20, 241] on icon at bounding box center [18, 240] width 9 height 7
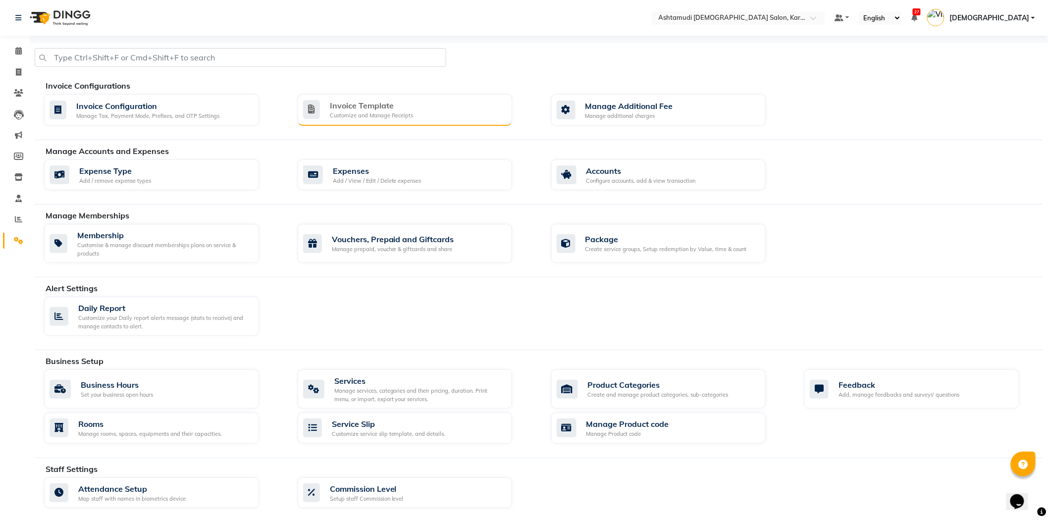
click at [352, 120] on div "Invoice Template Customize and Manage Receipts" at bounding box center [405, 110] width 215 height 32
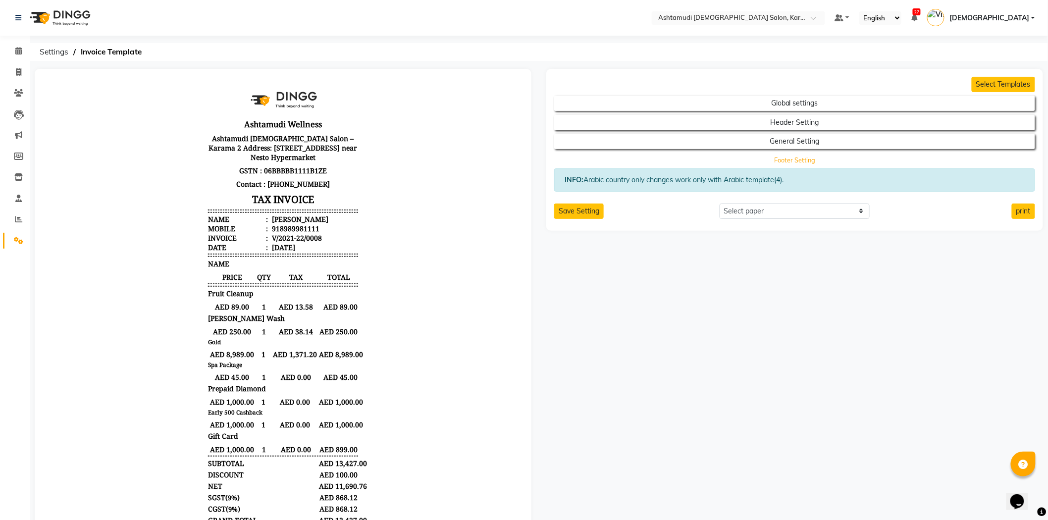
click at [744, 161] on button "Footer Setting" at bounding box center [795, 161] width 433 height 14
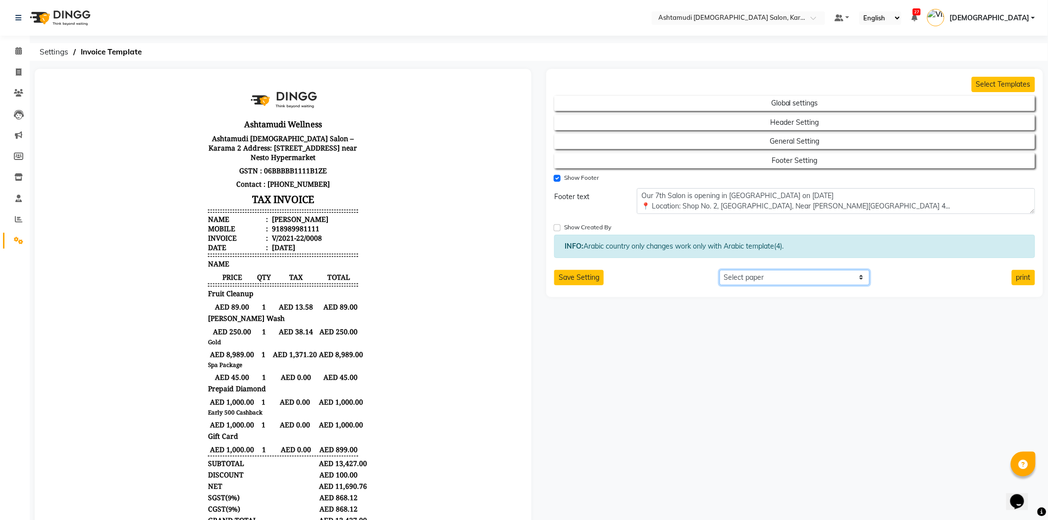
click at [732, 277] on select "Select paper A4 A5 A6 A7 Thermal Custom" at bounding box center [795, 277] width 151 height 15
click at [720, 271] on select "Select paper A4 A5 A6 A7 Thermal Custom" at bounding box center [795, 277] width 151 height 15
click at [824, 280] on select "Select paper A4 A5 A6 A7 Thermal Custom" at bounding box center [795, 277] width 151 height 15
click at [720, 271] on select "Select paper A4 A5 A6 A7 Thermal Custom" at bounding box center [795, 277] width 151 height 15
click at [567, 279] on button "Save Setting" at bounding box center [579, 277] width 50 height 15
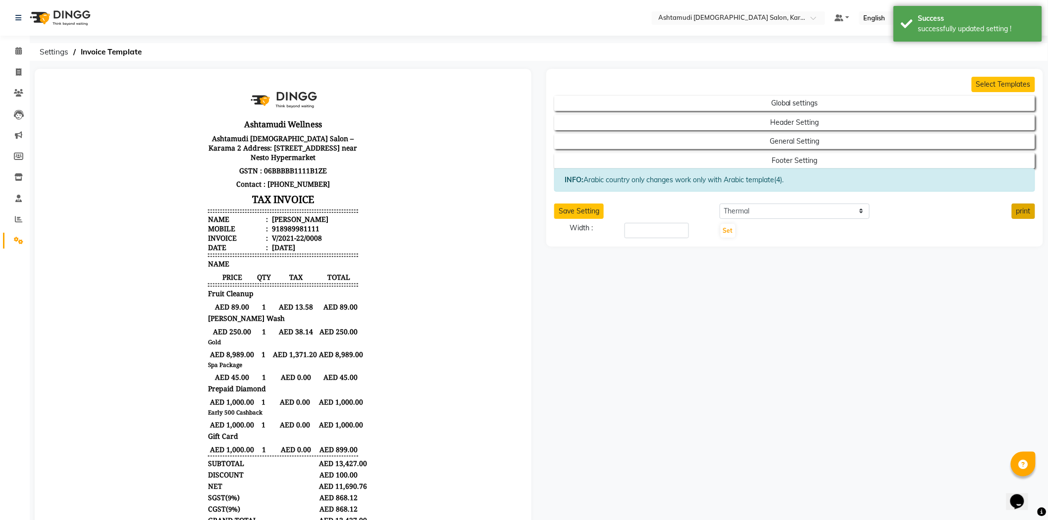
click at [1019, 211] on button "print" at bounding box center [1023, 211] width 23 height 15
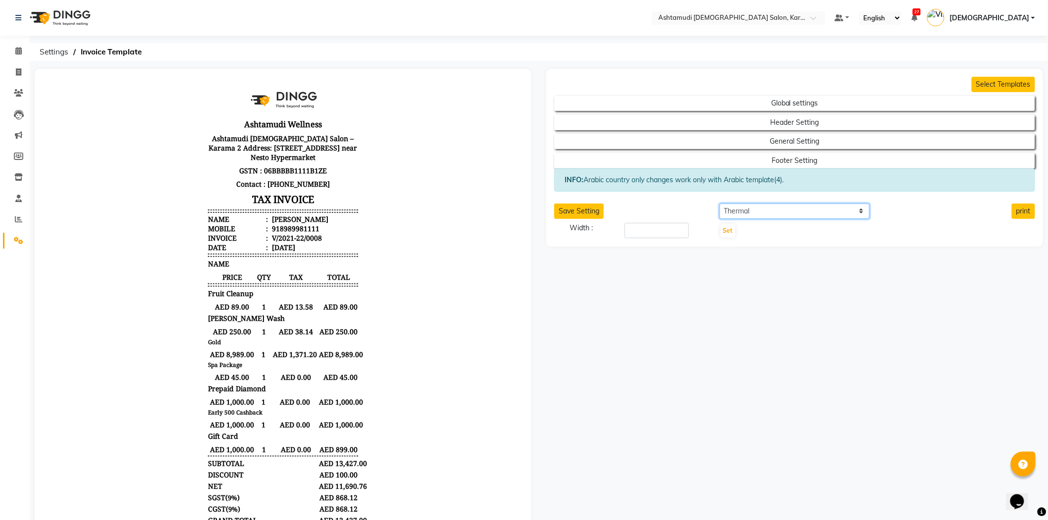
click at [760, 210] on select "Select paper A4 A5 A6 A7 Thermal Custom" at bounding box center [795, 211] width 151 height 15
click at [720, 204] on select "Select paper A4 A5 A6 A7 Thermal Custom" at bounding box center [795, 211] width 151 height 15
click at [1026, 217] on button "print" at bounding box center [1023, 211] width 23 height 15
click at [765, 211] on select "Select paper A4 A5 A6 A7 Thermal Custom" at bounding box center [795, 211] width 151 height 15
click at [720, 204] on select "Select paper A4 A5 A6 A7 Thermal Custom" at bounding box center [795, 211] width 151 height 15
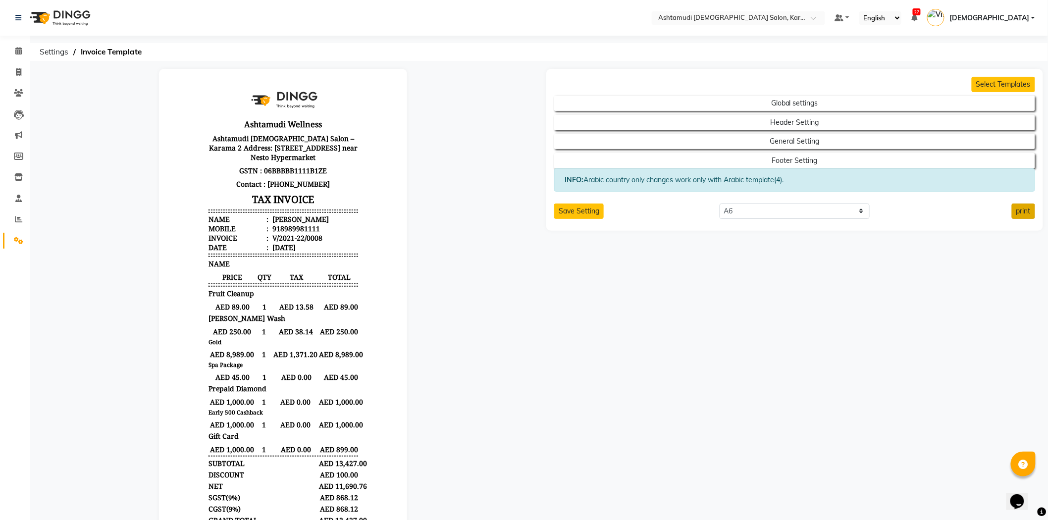
click at [1029, 211] on button "print" at bounding box center [1023, 211] width 23 height 15
click at [743, 212] on select "Select paper A4 A5 A6 A7 Thermal Custom" at bounding box center [795, 211] width 151 height 15
select select "thermal"
click at [720, 204] on select "Select paper A4 A5 A6 A7 Thermal Custom" at bounding box center [795, 211] width 151 height 15
click at [665, 235] on input "number" at bounding box center [657, 230] width 64 height 15
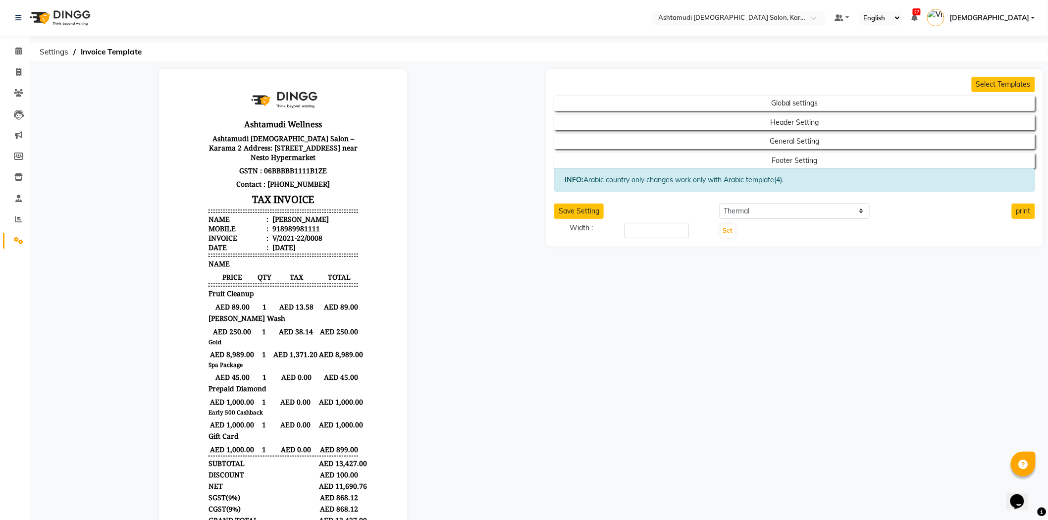
click at [1025, 202] on div "Select Templates Global settings Header Setting General Setting Footer Setting …" at bounding box center [795, 158] width 497 height 178
click at [1024, 210] on button "print" at bounding box center [1023, 211] width 23 height 15
click at [659, 230] on input "number" at bounding box center [657, 230] width 64 height 15
type input "5"
click at [730, 235] on button "Set" at bounding box center [728, 231] width 15 height 14
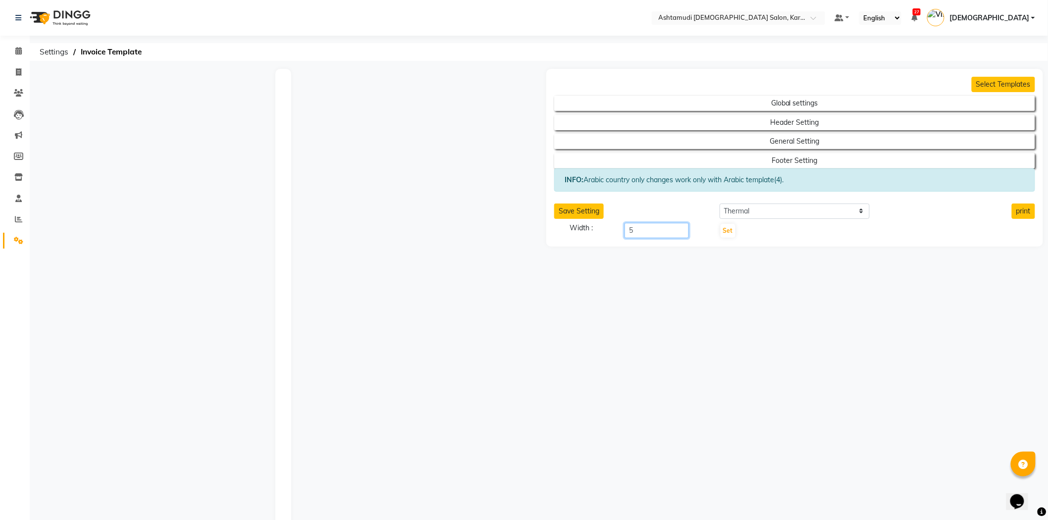
drag, startPoint x: 650, startPoint y: 224, endPoint x: 655, endPoint y: 224, distance: 5.0
click at [655, 224] on input "5" at bounding box center [657, 230] width 64 height 15
click at [725, 235] on button "Set" at bounding box center [728, 231] width 15 height 14
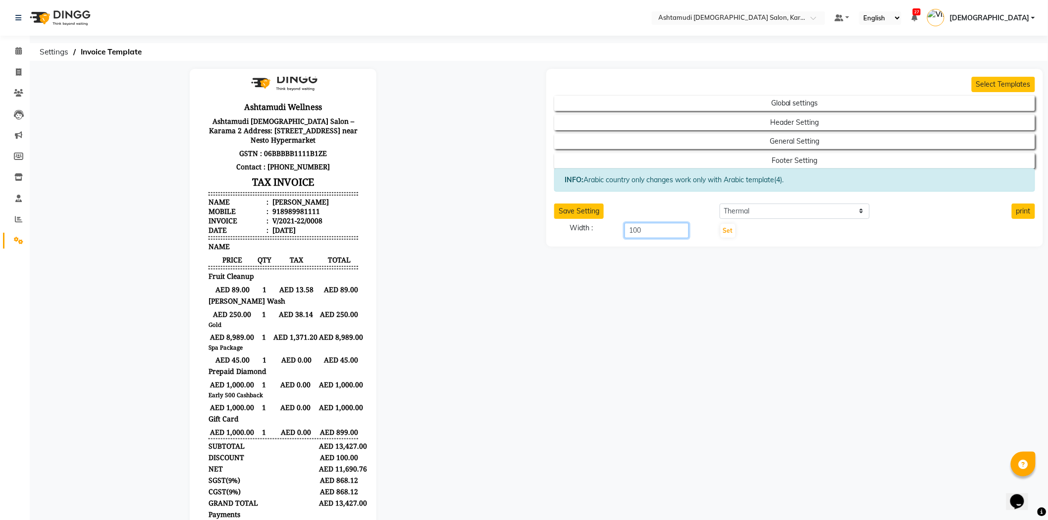
click at [652, 233] on input "100" at bounding box center [657, 230] width 64 height 15
type input "1"
click at [661, 301] on div "Select Templates Global settings Header Setting General Setting Footer Setting …" at bounding box center [795, 357] width 512 height 576
click at [724, 230] on button "Set" at bounding box center [728, 231] width 15 height 14
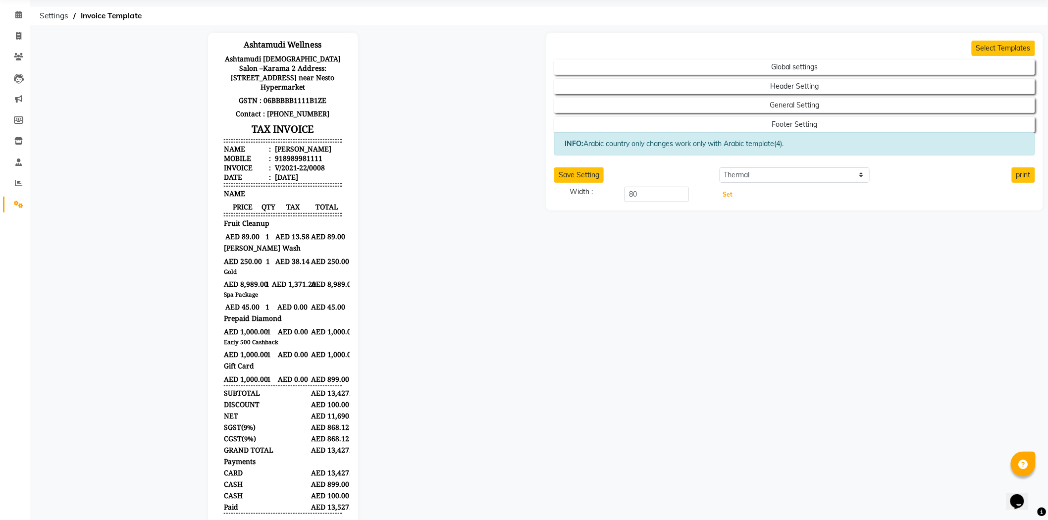
scroll to position [55, 0]
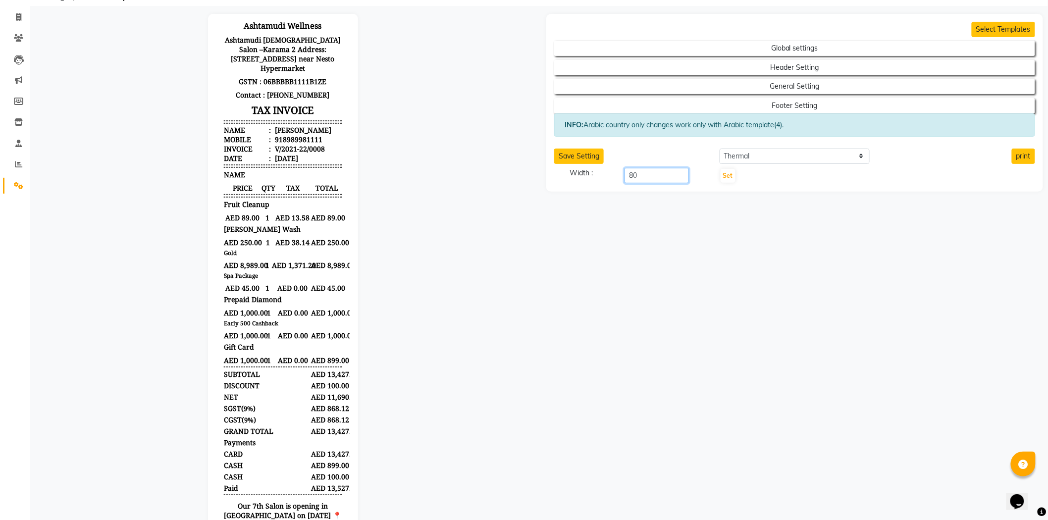
click at [647, 175] on input "80" at bounding box center [657, 175] width 64 height 15
type input "8"
click at [730, 171] on button "Set" at bounding box center [728, 176] width 15 height 14
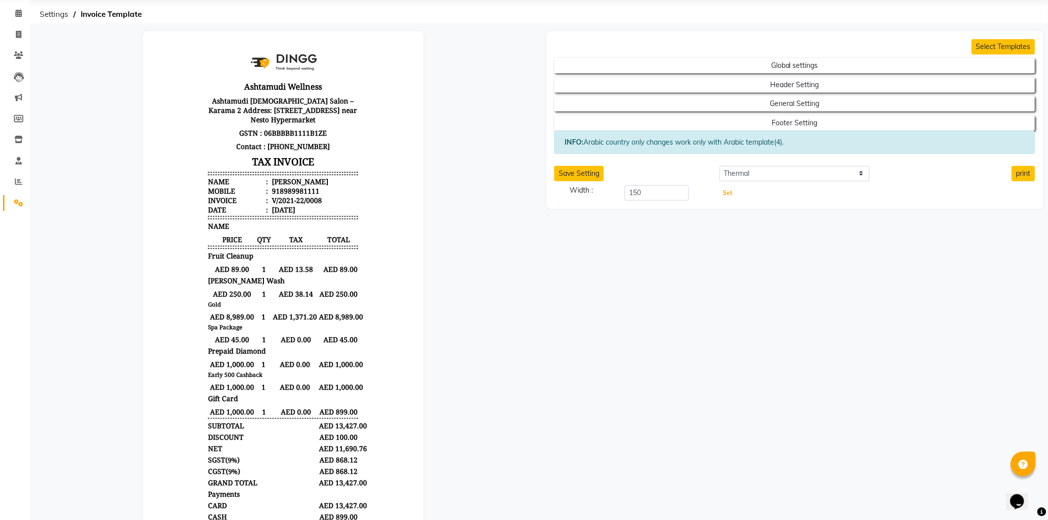
scroll to position [0, 0]
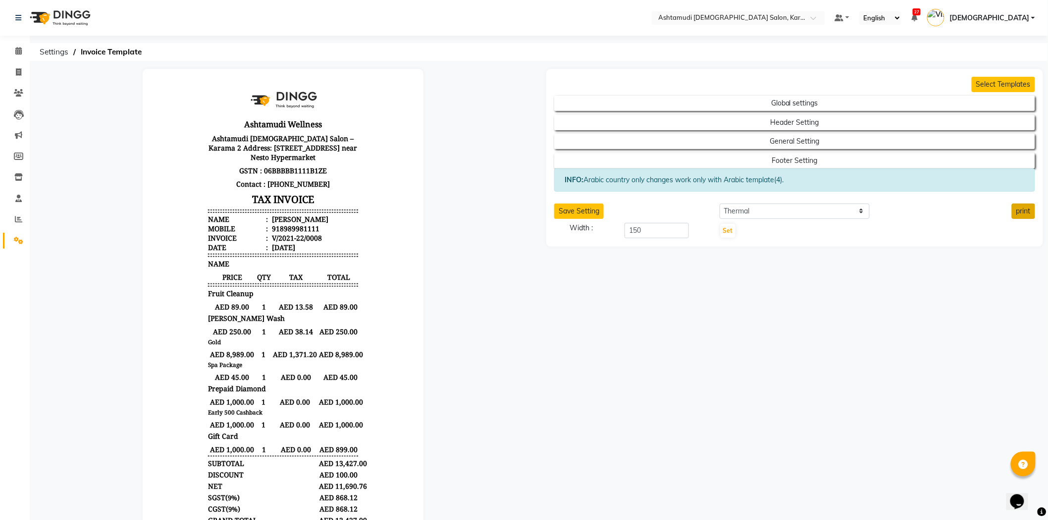
click at [1012, 211] on button "print" at bounding box center [1023, 211] width 23 height 15
click at [672, 234] on input "150" at bounding box center [657, 230] width 64 height 15
type input "120"
click at [731, 233] on button "Set" at bounding box center [728, 231] width 15 height 14
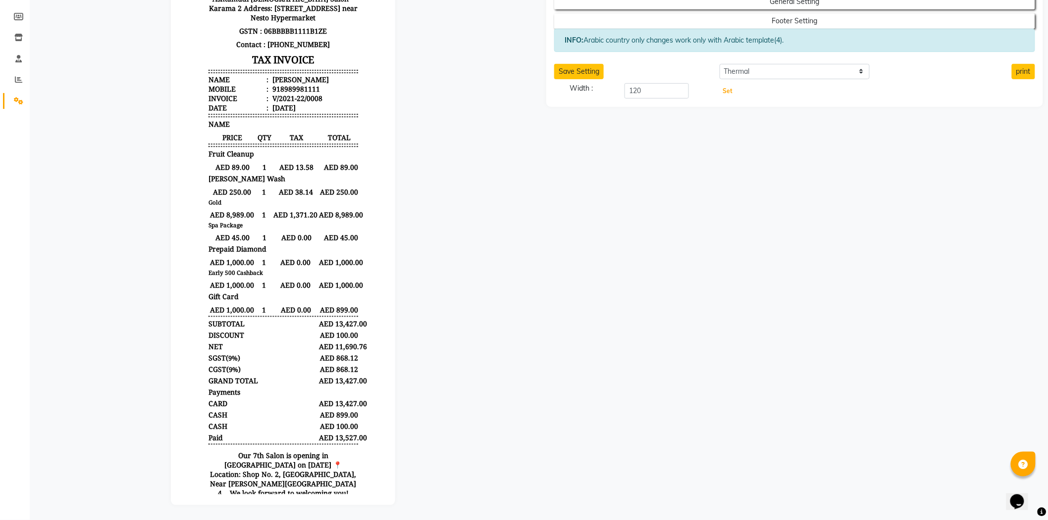
scroll to position [147, 0]
drag, startPoint x: 1013, startPoint y: 67, endPoint x: 780, endPoint y: 209, distance: 272.6
click at [546, 278] on div "Select Templates Global settings Header Setting General Setting Footer Setting …" at bounding box center [795, 217] width 512 height 576
click at [1025, 65] on button "print" at bounding box center [1023, 71] width 23 height 15
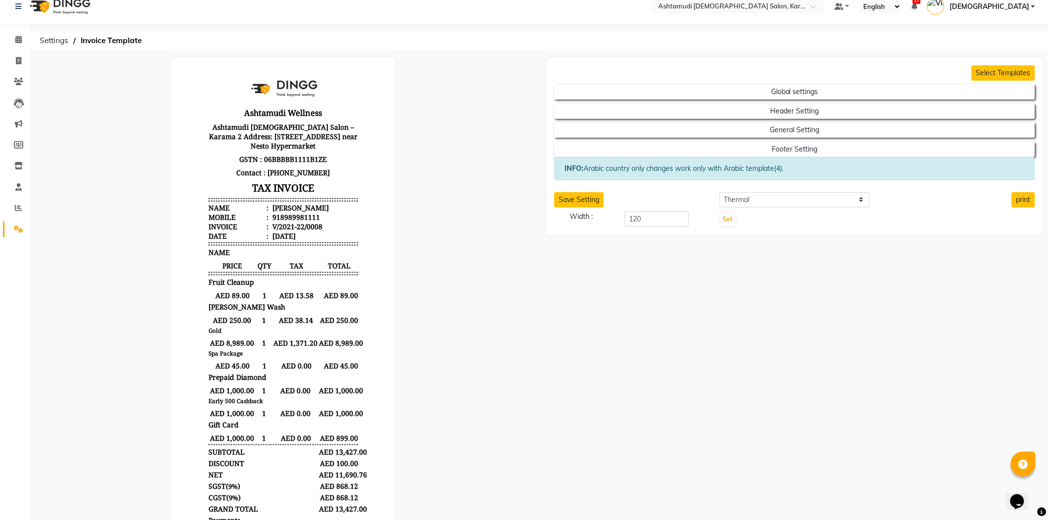
scroll to position [0, 0]
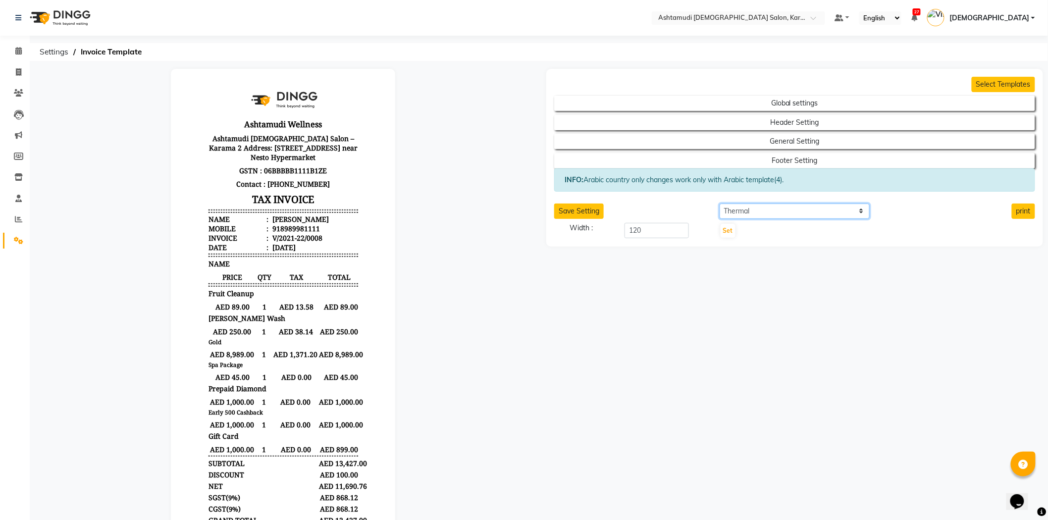
click at [801, 215] on select "Select paper A4 A5 A6 A7 Thermal Custom" at bounding box center [795, 211] width 151 height 15
click at [720, 204] on select "Select paper A4 A5 A6 A7 Thermal Custom" at bounding box center [795, 211] width 151 height 15
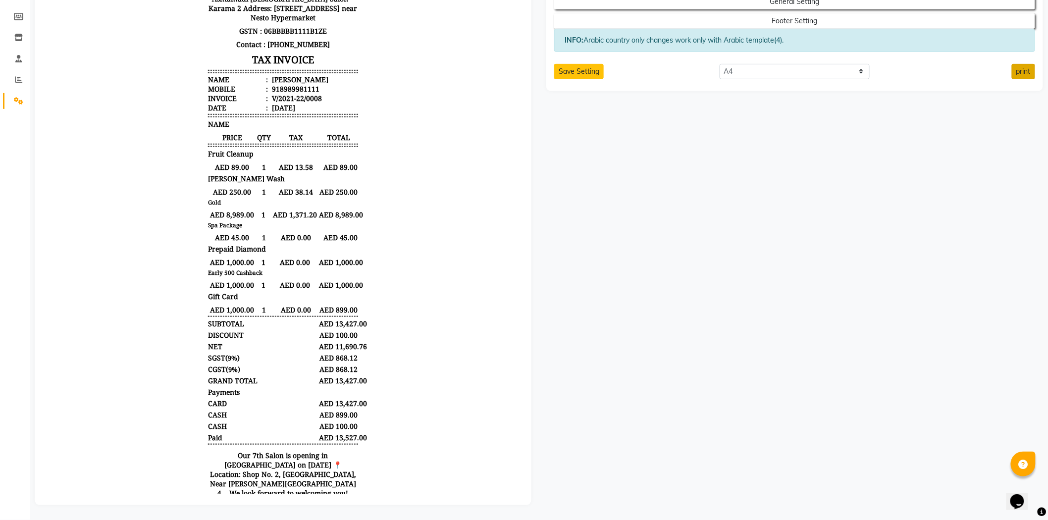
click at [1017, 70] on button "print" at bounding box center [1023, 71] width 23 height 15
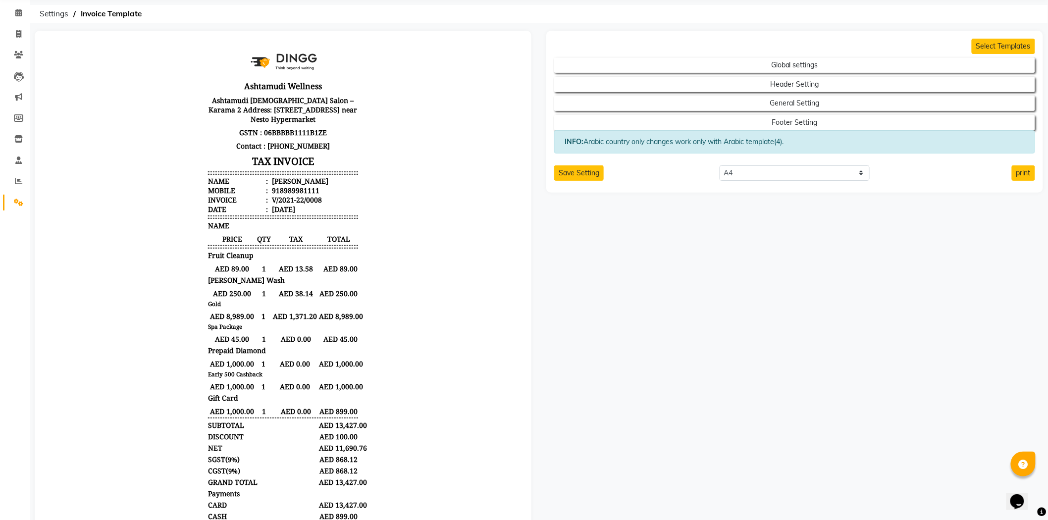
scroll to position [37, 0]
click at [760, 175] on select "Select paper A4 A5 A6 A7 Thermal Custom" at bounding box center [795, 173] width 151 height 15
select select "A5"
click at [720, 166] on select "Select paper A4 A5 A6 A7 Thermal Custom" at bounding box center [795, 173] width 151 height 15
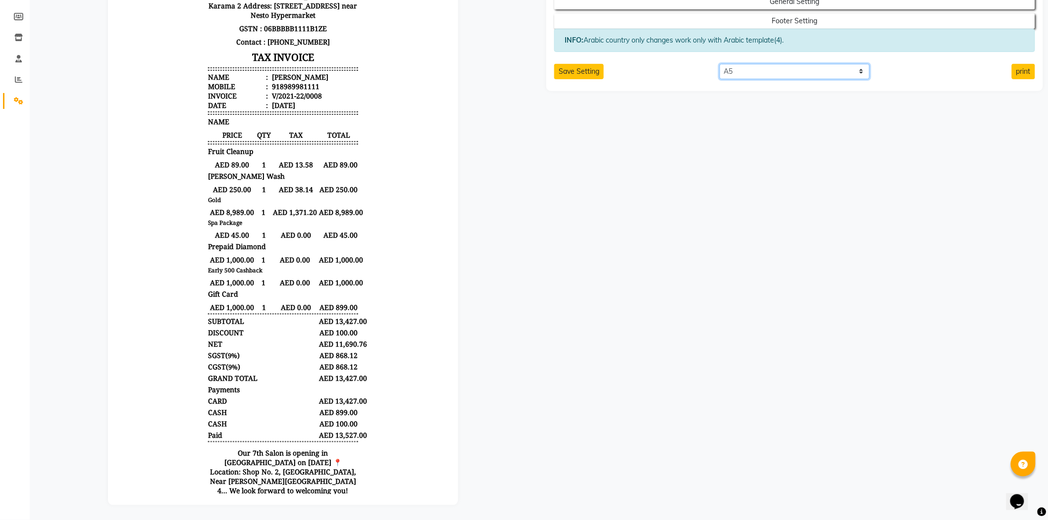
scroll to position [0, 0]
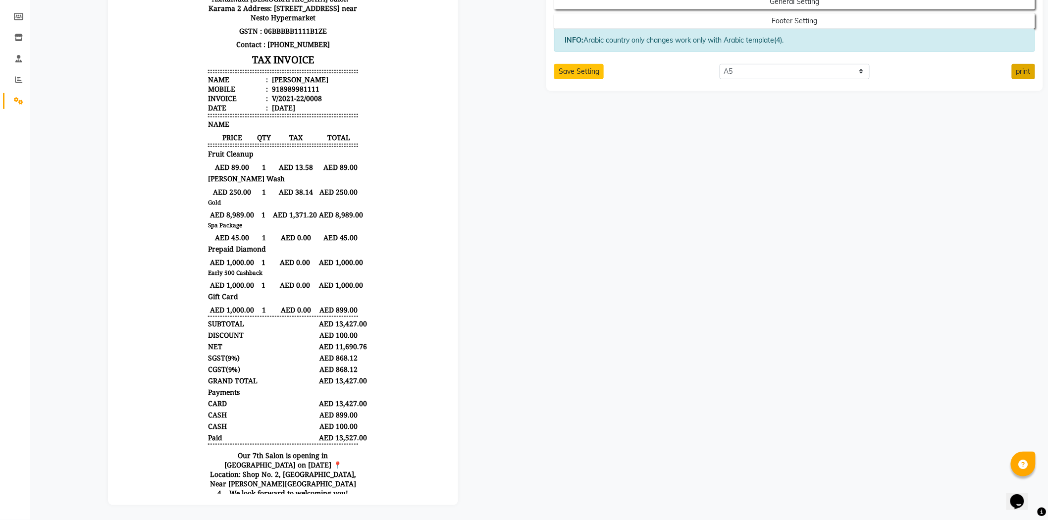
click at [1022, 67] on button "print" at bounding box center [1023, 71] width 23 height 15
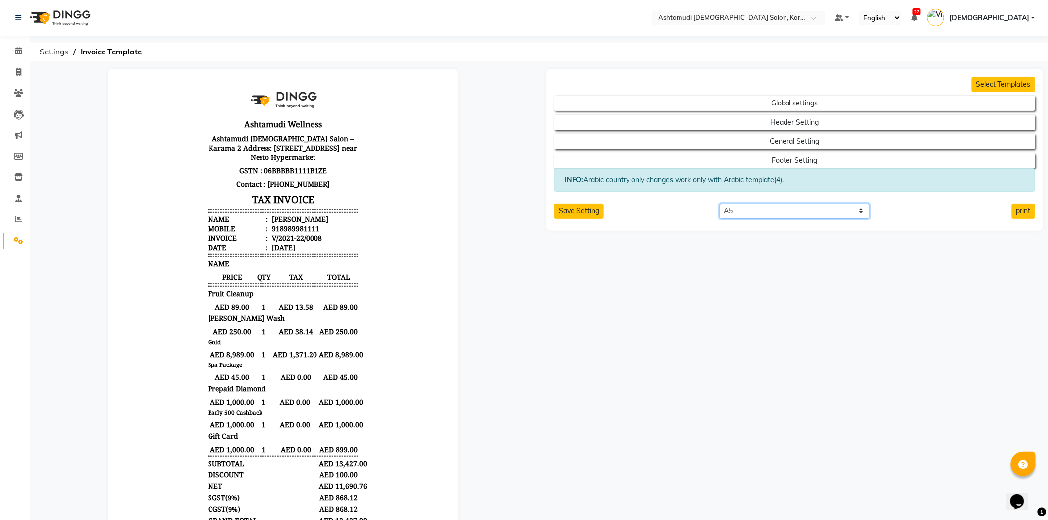
click at [747, 210] on select "Select paper A4 A5 A6 A7 Thermal Custom" at bounding box center [795, 211] width 151 height 15
click at [720, 204] on select "Select paper A4 A5 A6 A7 Thermal Custom" at bounding box center [795, 211] width 151 height 15
click at [1019, 216] on button "print" at bounding box center [1023, 211] width 23 height 15
click at [594, 212] on button "Save Setting" at bounding box center [579, 211] width 50 height 15
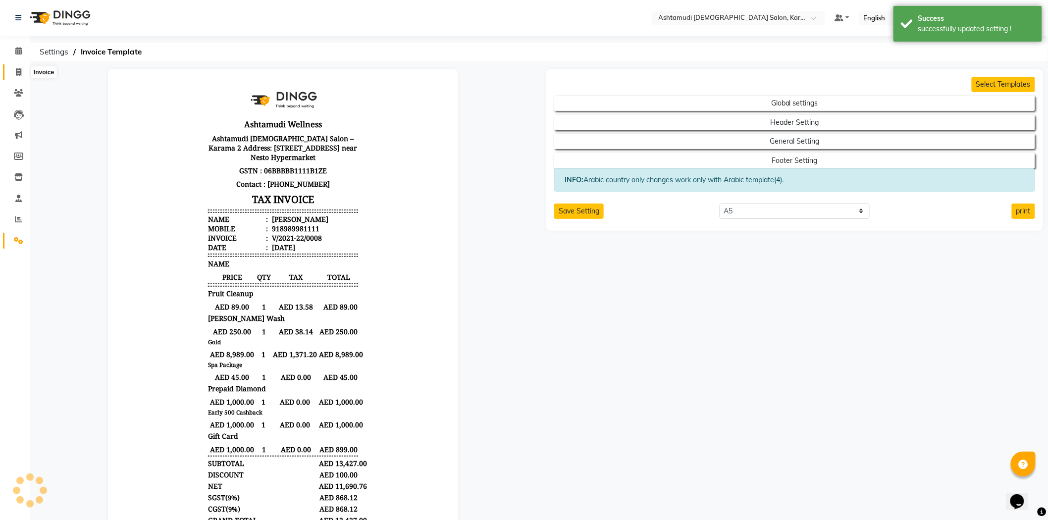
click at [18, 74] on icon at bounding box center [18, 71] width 5 height 7
select select "7424"
select select "service"
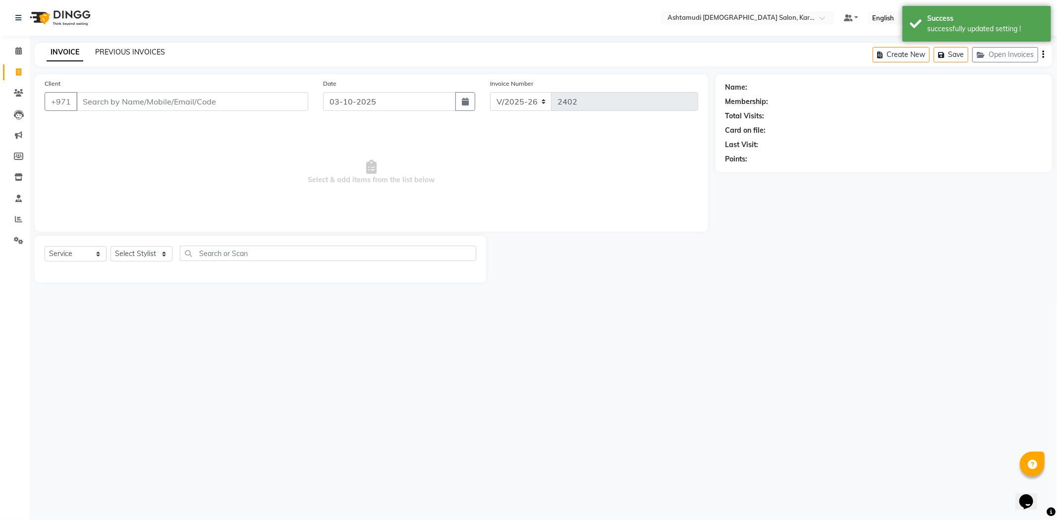
click at [121, 51] on link "PREVIOUS INVOICES" at bounding box center [130, 52] width 70 height 9
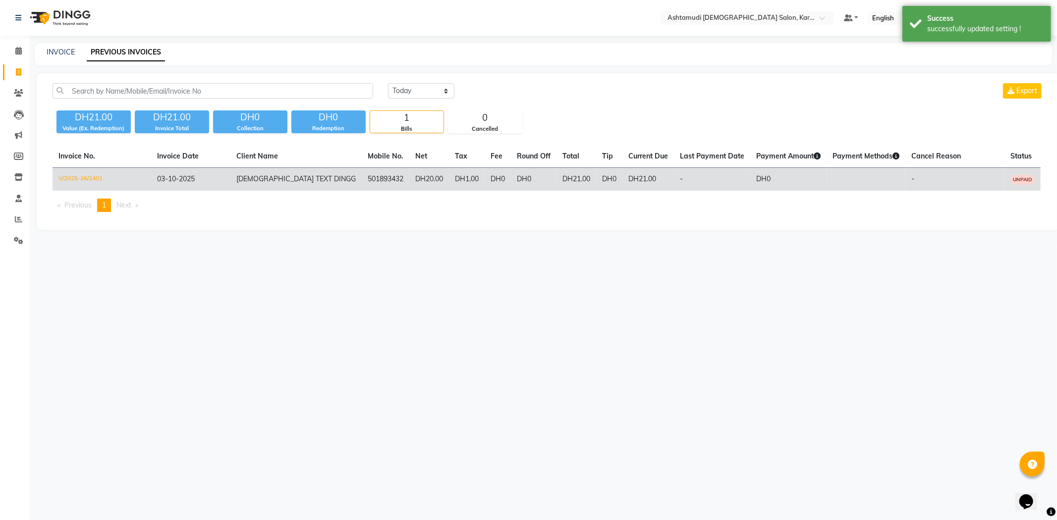
click at [556, 169] on td "DH21.00" at bounding box center [576, 179] width 40 height 23
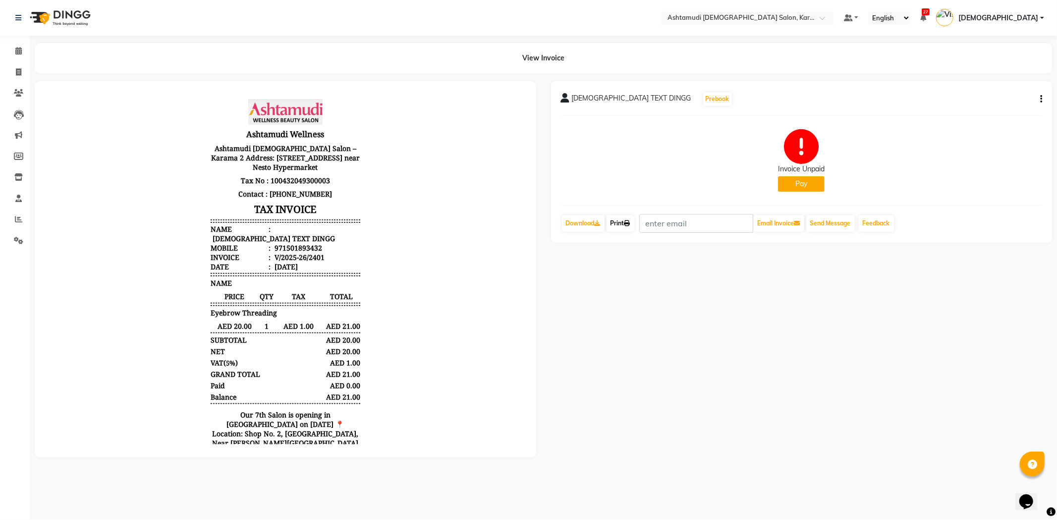
click at [621, 227] on link "Print" at bounding box center [620, 223] width 28 height 17
click at [60, 28] on img at bounding box center [59, 18] width 68 height 28
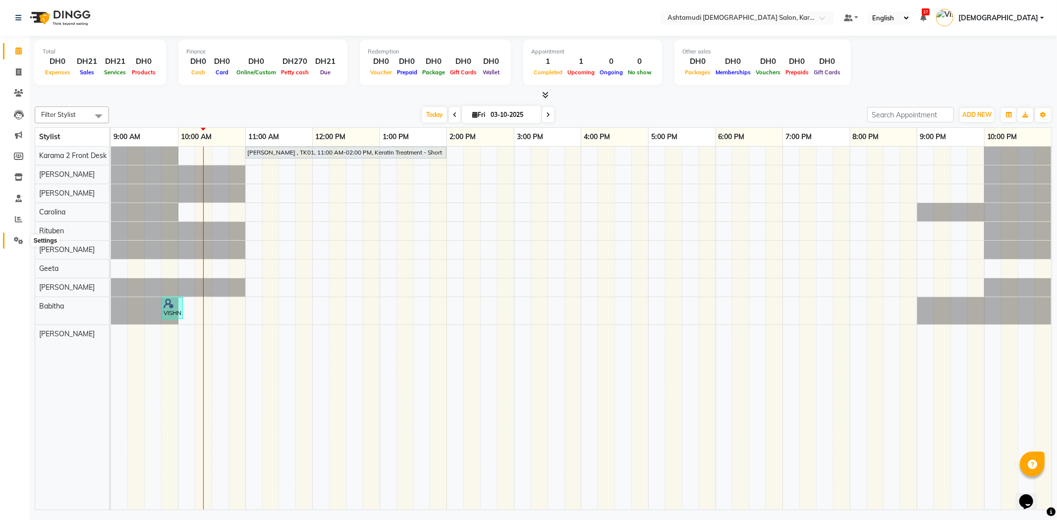
click at [16, 241] on icon at bounding box center [18, 240] width 9 height 7
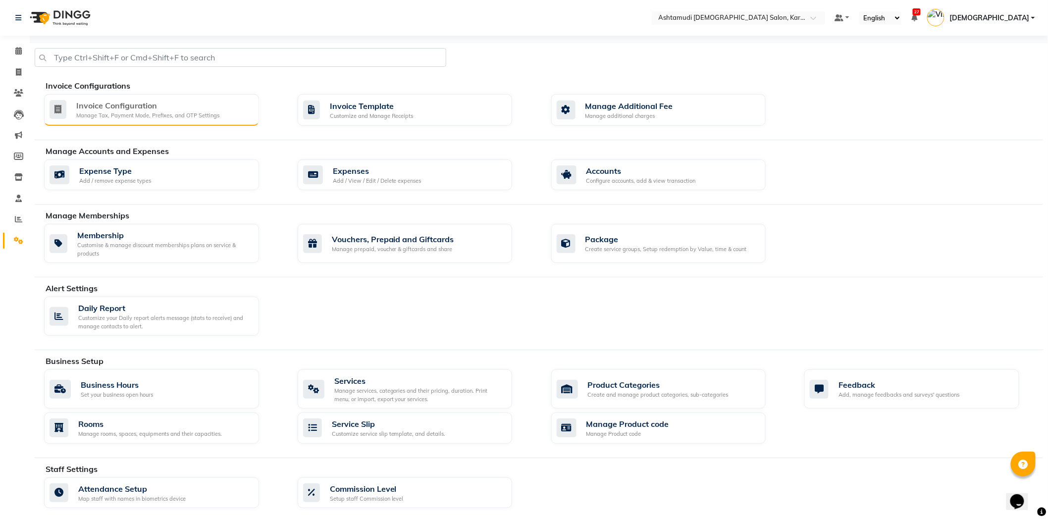
click at [201, 116] on div "Manage Tax, Payment Mode, Prefixes, and OTP Settings" at bounding box center [147, 115] width 143 height 8
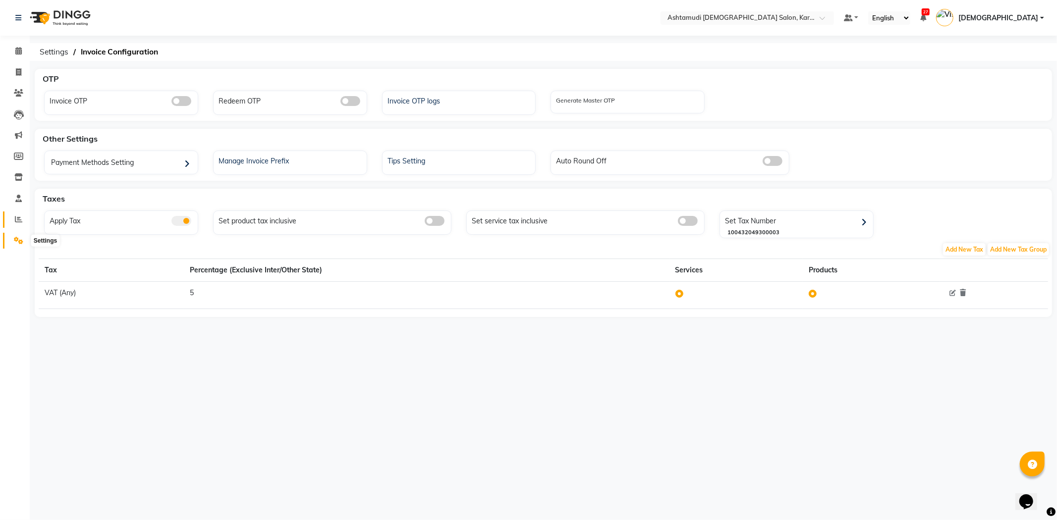
drag, startPoint x: 10, startPoint y: 236, endPoint x: 22, endPoint y: 226, distance: 15.2
click at [10, 236] on span at bounding box center [18, 240] width 17 height 11
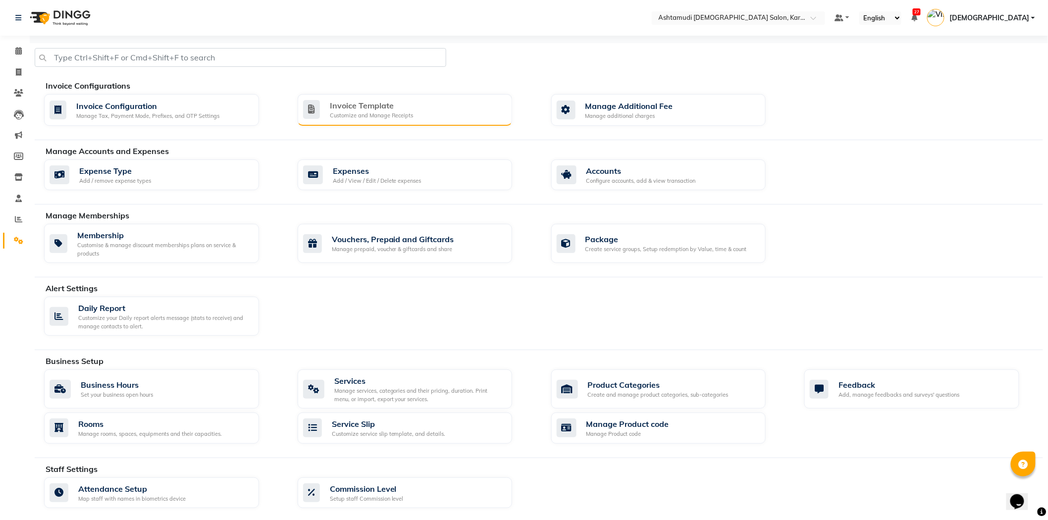
click at [375, 116] on div "Customize and Manage Receipts" at bounding box center [372, 115] width 84 height 8
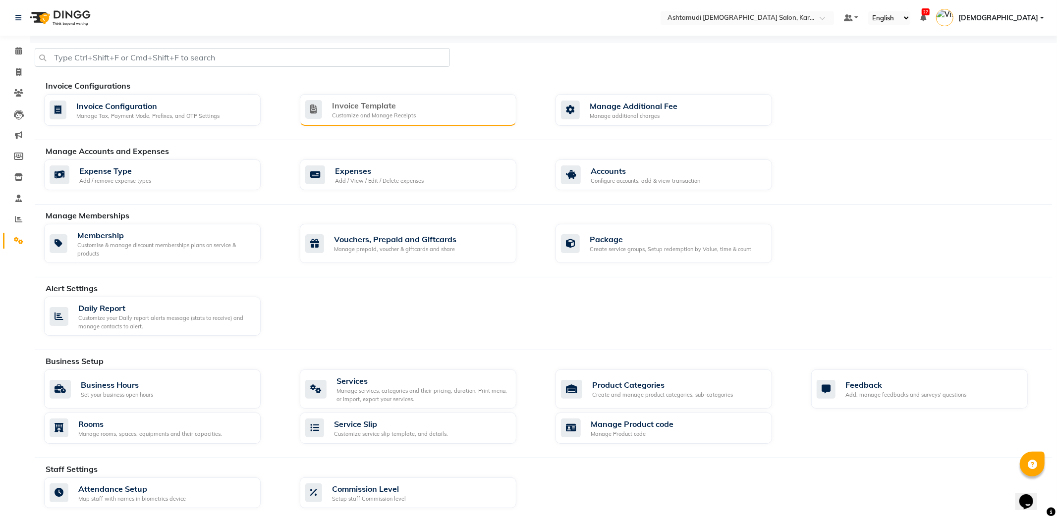
select select "A5"
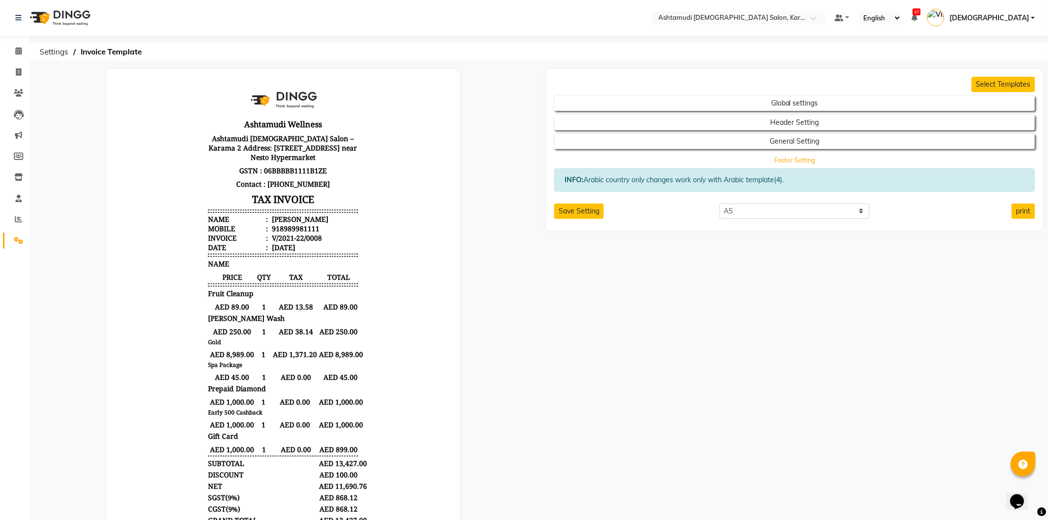
click at [783, 159] on button "Footer Setting" at bounding box center [795, 161] width 433 height 14
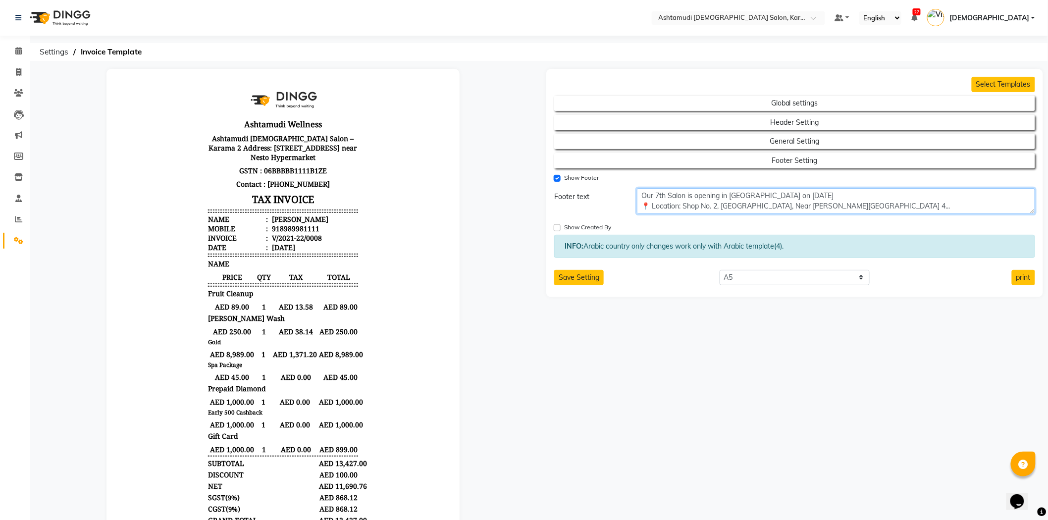
click at [685, 196] on textarea "Our 7th Salon is opening in BUR DUBAI on 13.10.2025 📍 Location: Shop No. 2, Al-…" at bounding box center [836, 201] width 398 height 26
type textarea "Our 7th Salon & Academy is opening in BUR DUBAI on 13.10.2025 📍 Location: Shop …"
click at [689, 388] on div "Select Templates Global settings Header Setting General Setting Footer Setting …" at bounding box center [795, 357] width 512 height 576
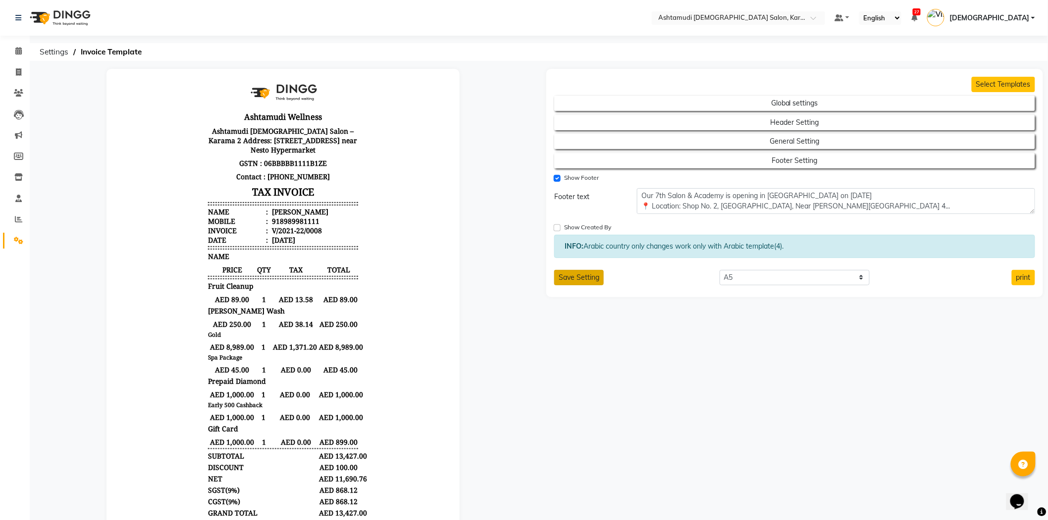
click at [596, 280] on button "Save Setting" at bounding box center [579, 277] width 50 height 15
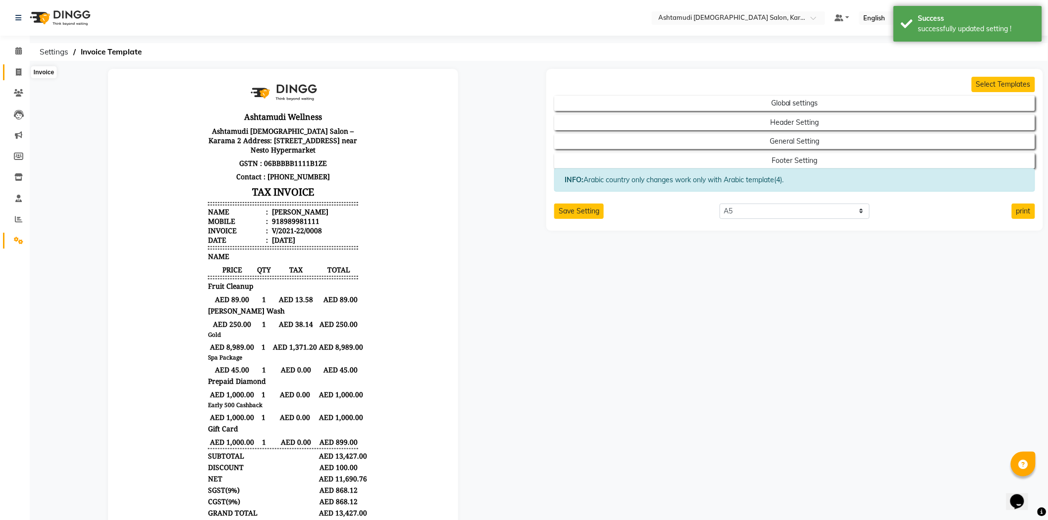
click at [20, 74] on icon at bounding box center [18, 71] width 5 height 7
select select "service"
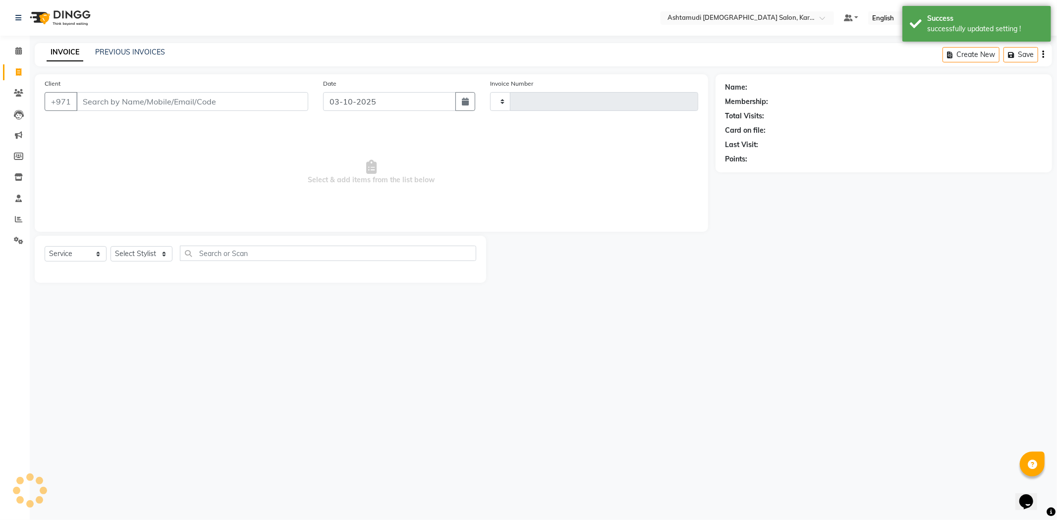
type input "2402"
select select "7424"
click at [124, 56] on link "PREVIOUS INVOICES" at bounding box center [130, 52] width 70 height 9
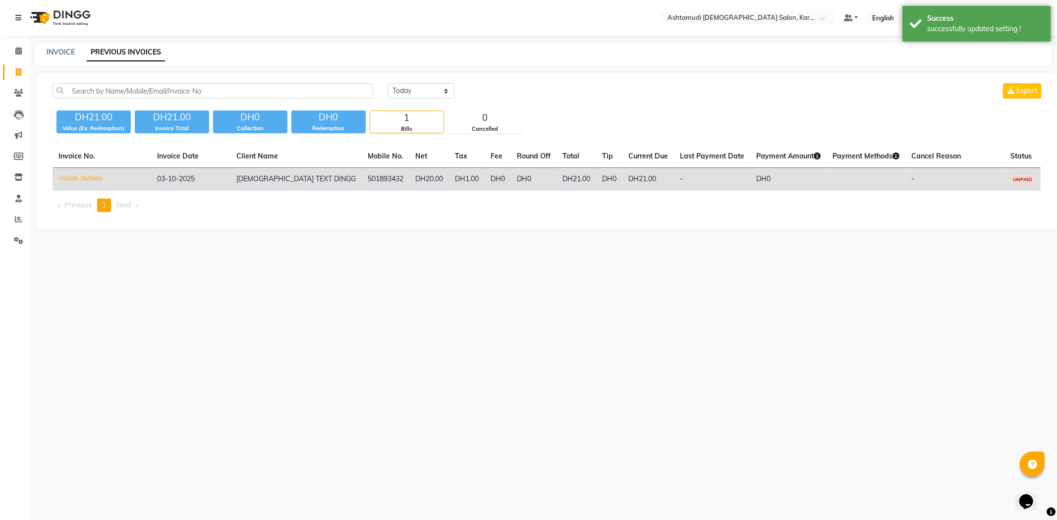
click at [195, 187] on td "03-10-2025" at bounding box center [190, 179] width 79 height 23
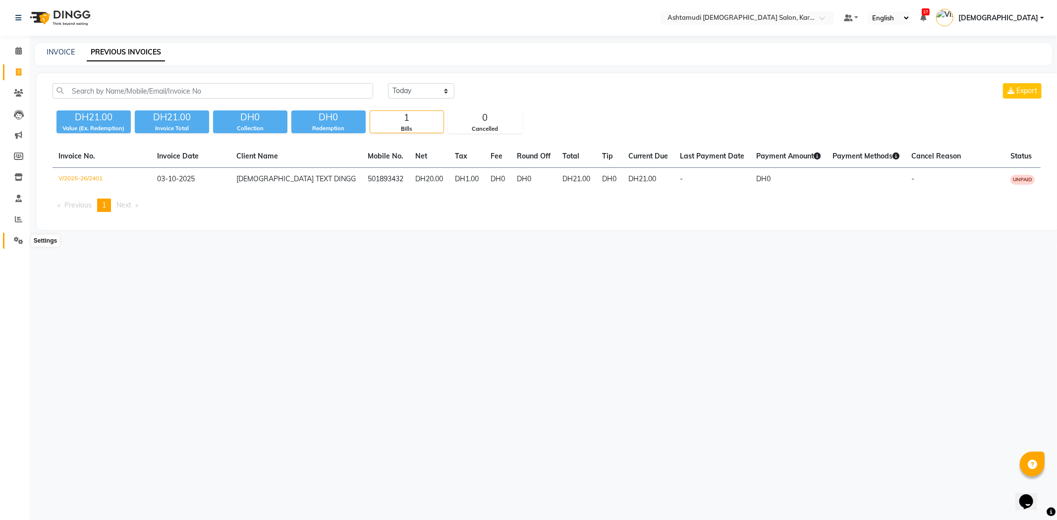
click at [17, 239] on icon at bounding box center [18, 240] width 9 height 7
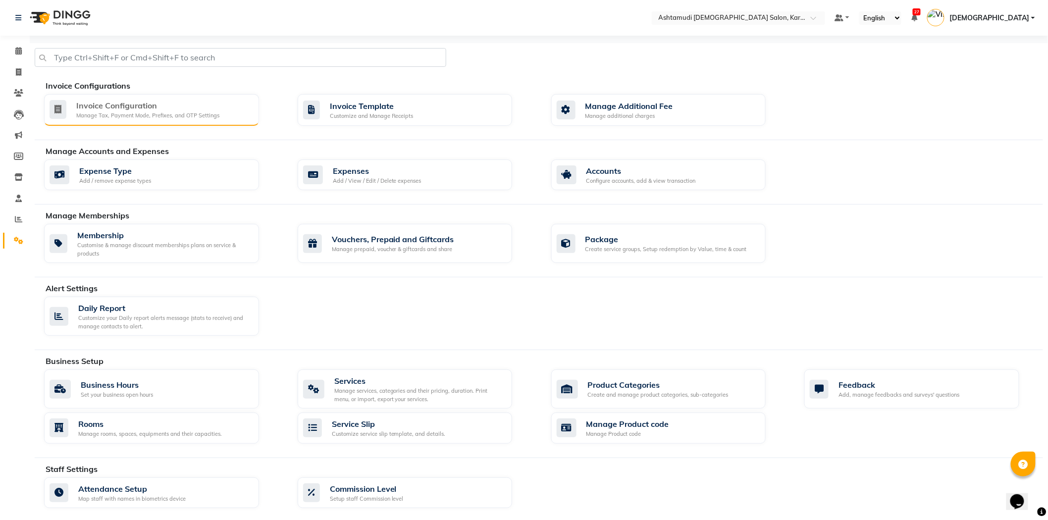
click at [196, 118] on div "Manage Tax, Payment Mode, Prefixes, and OTP Settings" at bounding box center [147, 115] width 143 height 8
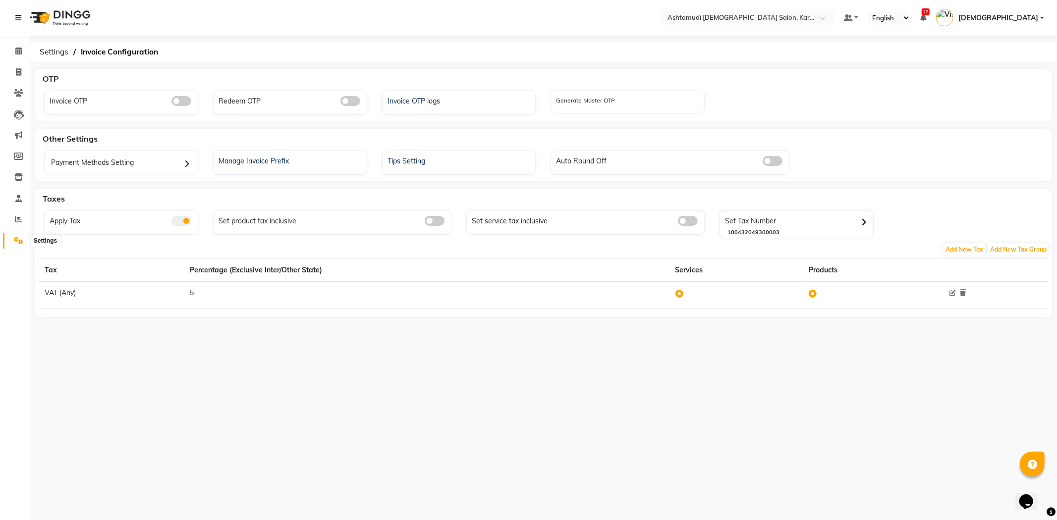
click at [22, 244] on icon at bounding box center [18, 240] width 9 height 7
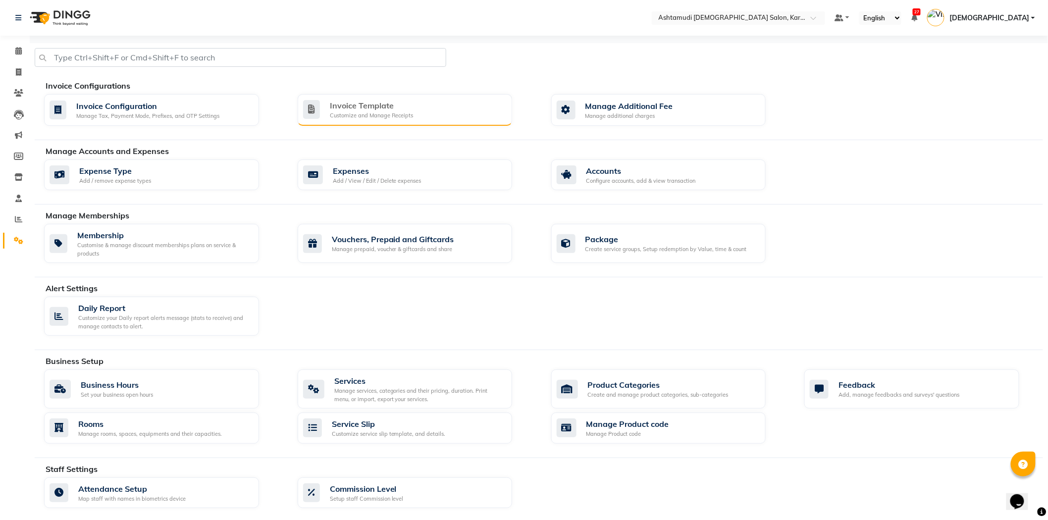
click at [359, 115] on div "Customize and Manage Receipts" at bounding box center [372, 115] width 84 height 8
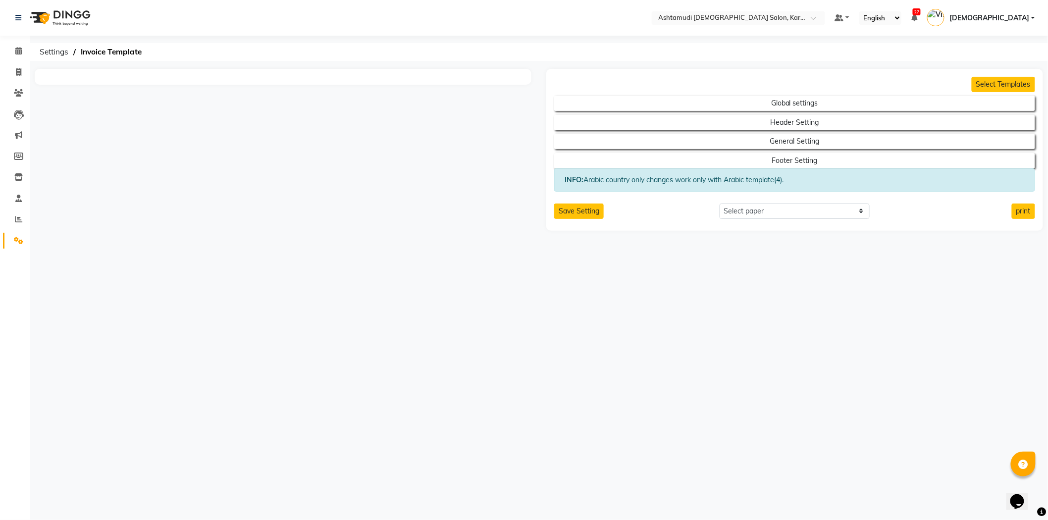
select select "A5"
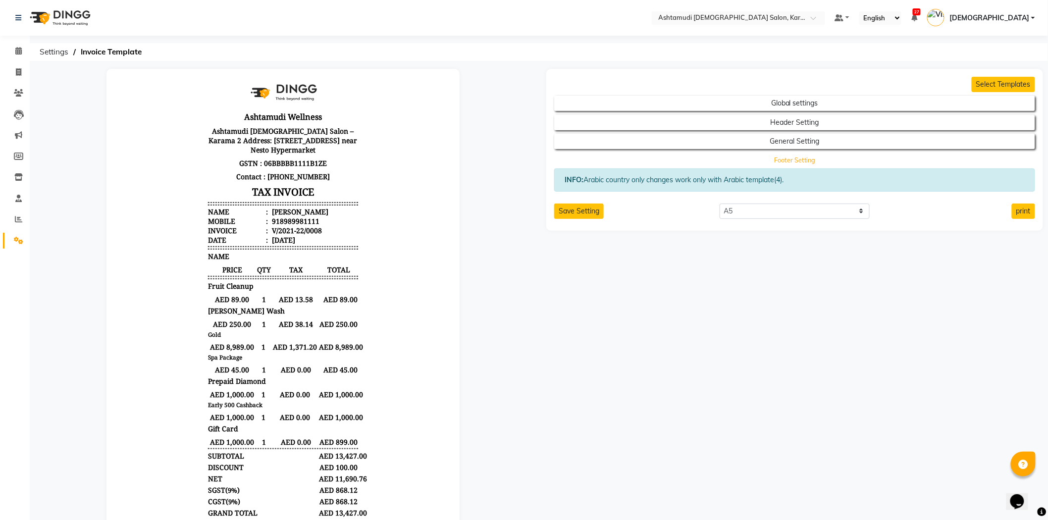
click at [744, 164] on button "Footer Setting" at bounding box center [795, 161] width 433 height 14
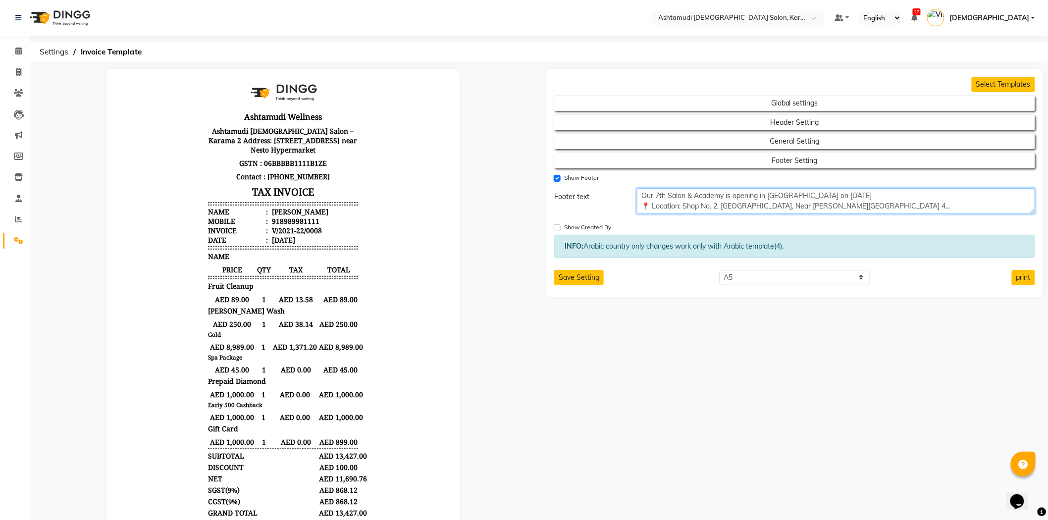
click at [838, 197] on textarea "Our 7th Salon & Academy is opening in BUR DUBAI on 13.10.2025 📍 Location: Shop …" at bounding box center [836, 201] width 398 height 26
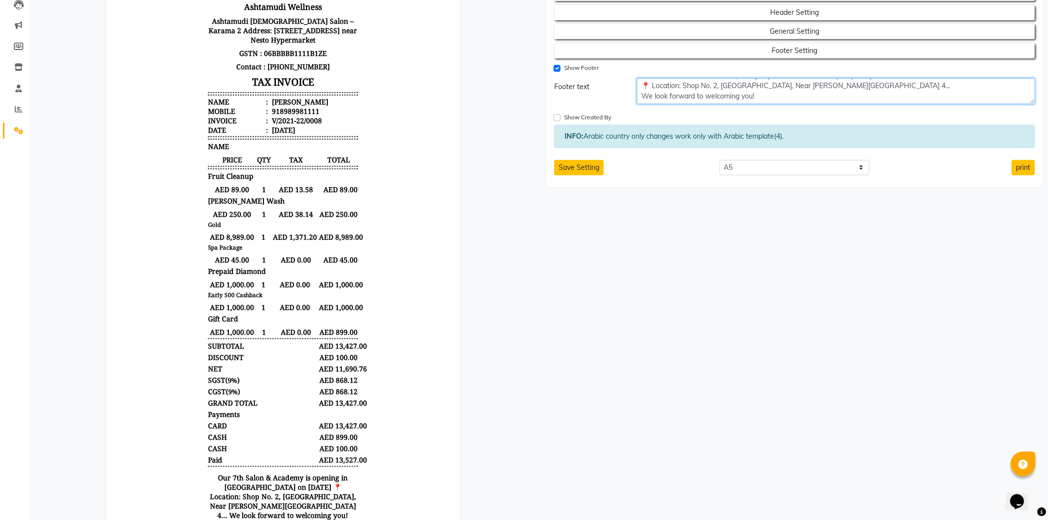
click at [762, 88] on textarea "Our 7th Salon & Academy is opening in BUR DUBAI on 13 Oct 2025 📍 Location: Shop…" at bounding box center [836, 91] width 398 height 26
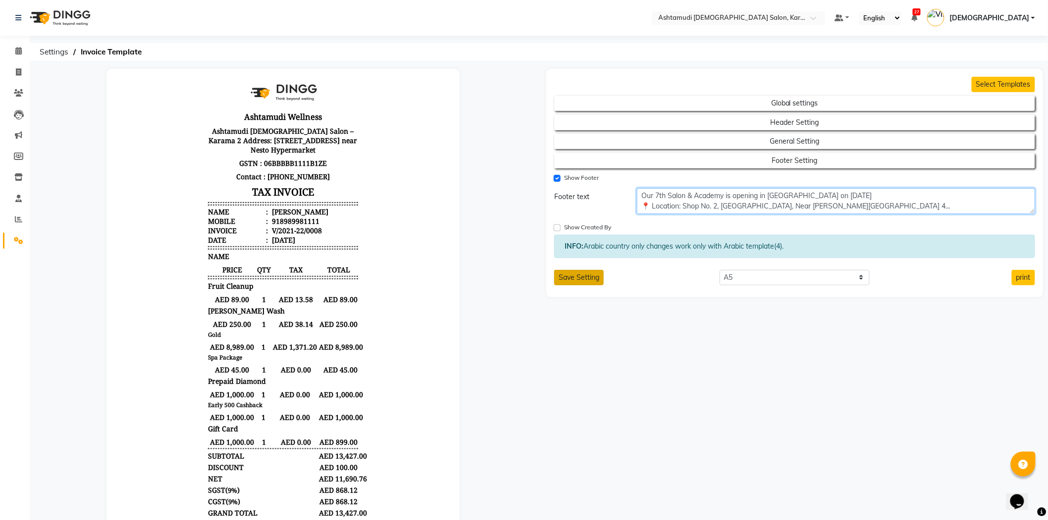
type textarea "Our 7th Salon & Academy is opening in BUR DUBAI on 13 Oct 2025 📍 Location: Shop…"
click at [583, 284] on button "Save Setting" at bounding box center [579, 277] width 50 height 15
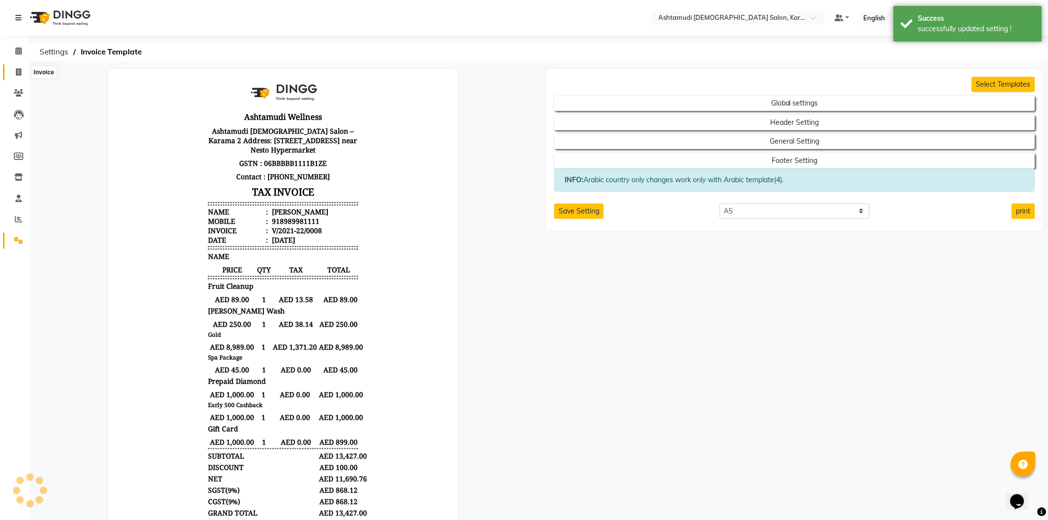
click at [23, 72] on span at bounding box center [18, 72] width 17 height 11
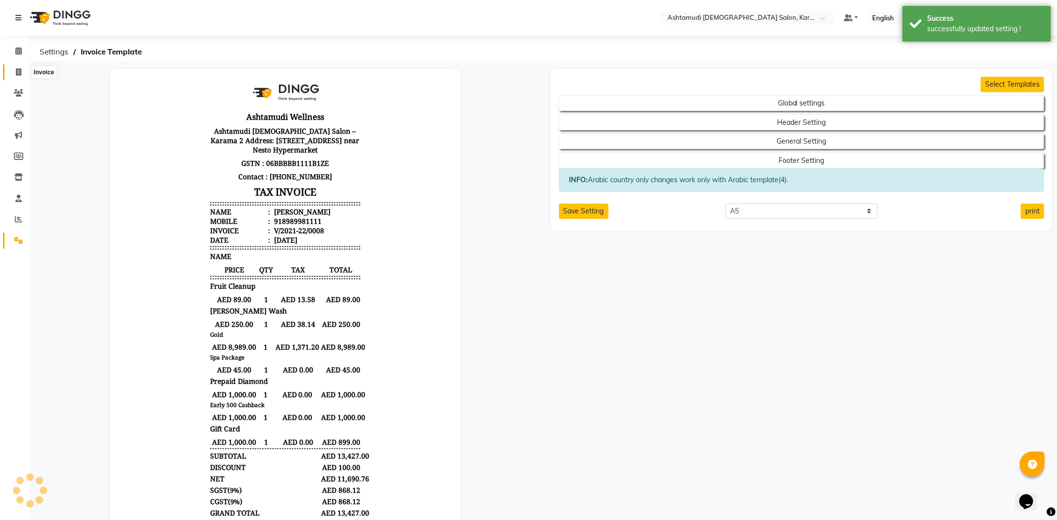
select select "7424"
select select "service"
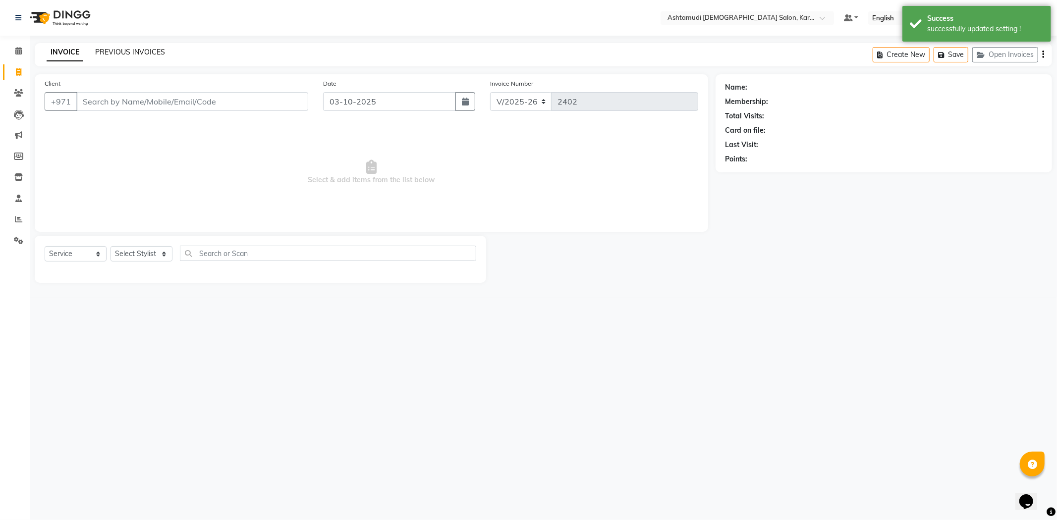
click at [150, 51] on link "PREVIOUS INVOICES" at bounding box center [130, 52] width 70 height 9
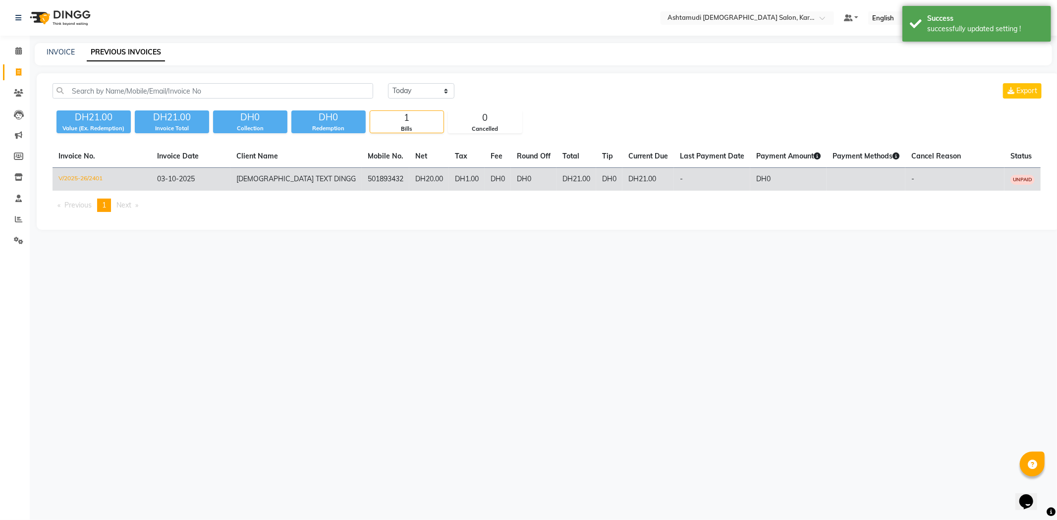
click at [114, 177] on td "V/2025-26/2401" at bounding box center [102, 179] width 99 height 23
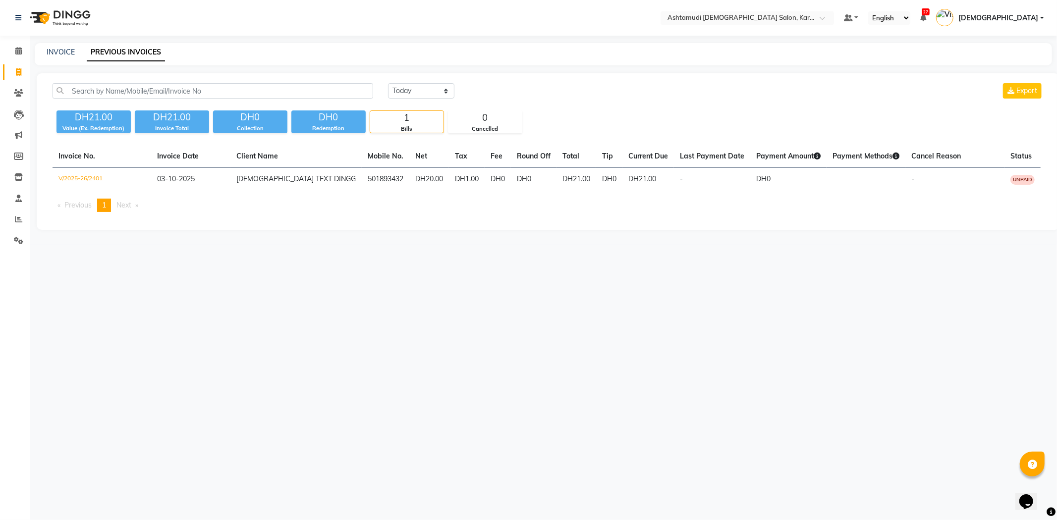
click at [62, 21] on img at bounding box center [59, 18] width 68 height 28
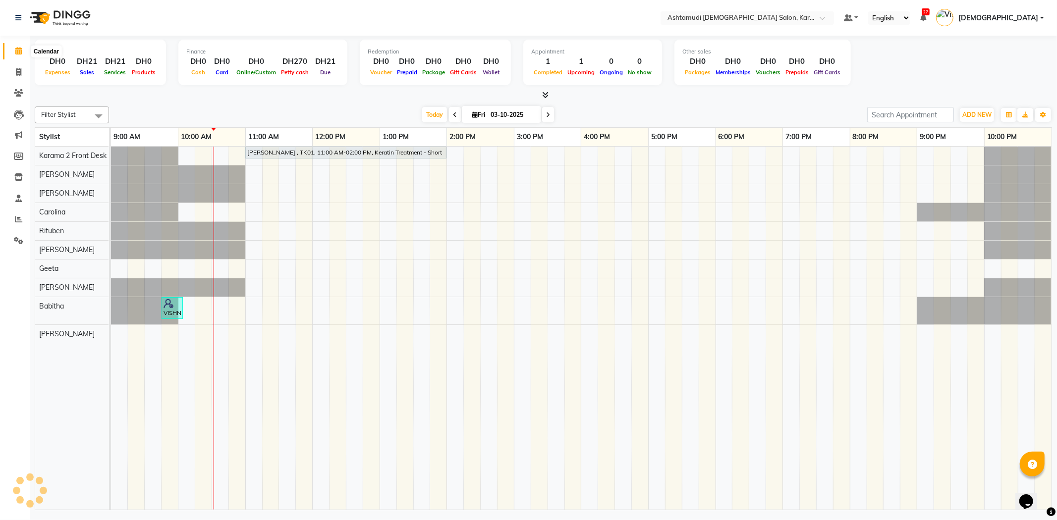
click at [20, 48] on icon at bounding box center [18, 50] width 6 height 7
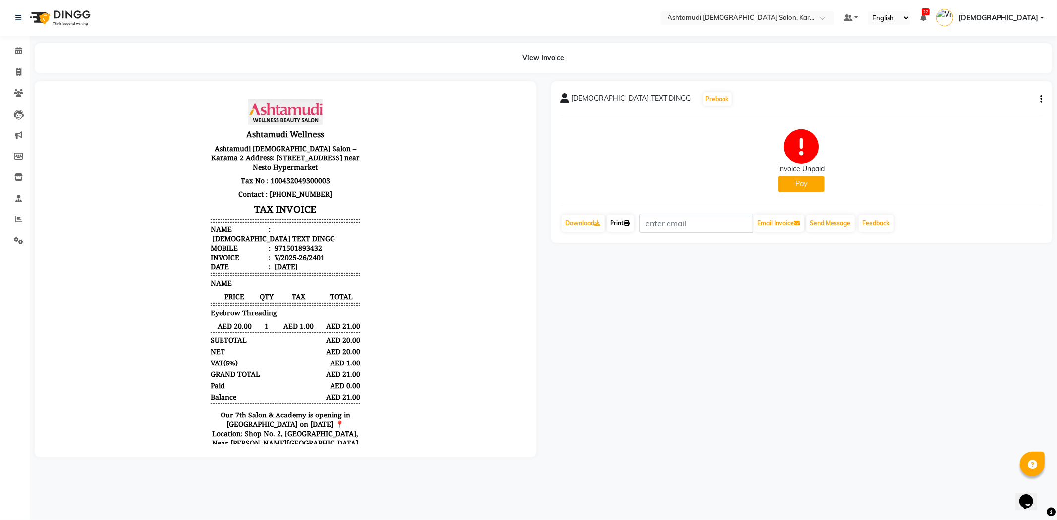
click at [618, 224] on link "Print" at bounding box center [620, 223] width 28 height 17
click at [1042, 21] on link "[DEMOGRAPHIC_DATA]" at bounding box center [990, 18] width 108 height 16
click at [1005, 74] on link "Sign out" at bounding box center [993, 70] width 91 height 15
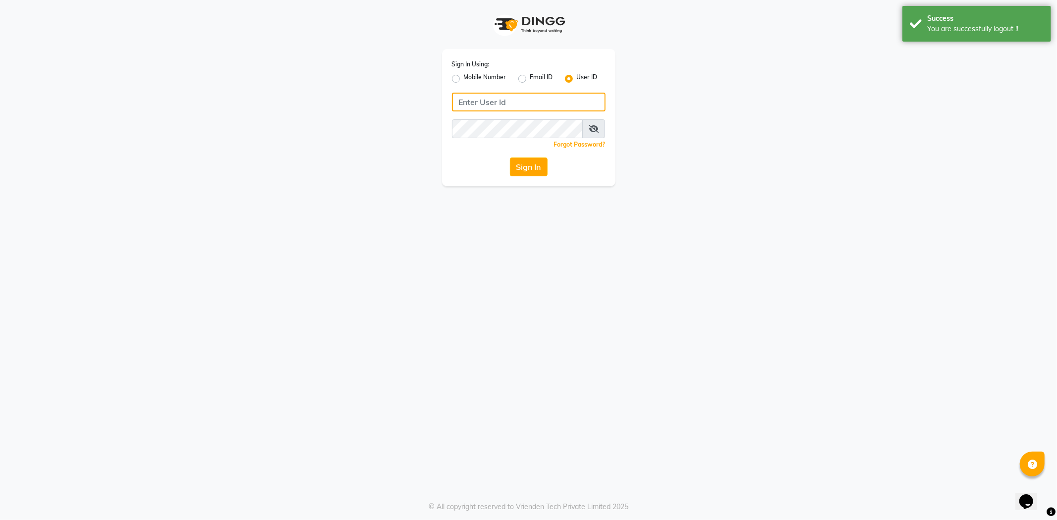
type input "527701267"
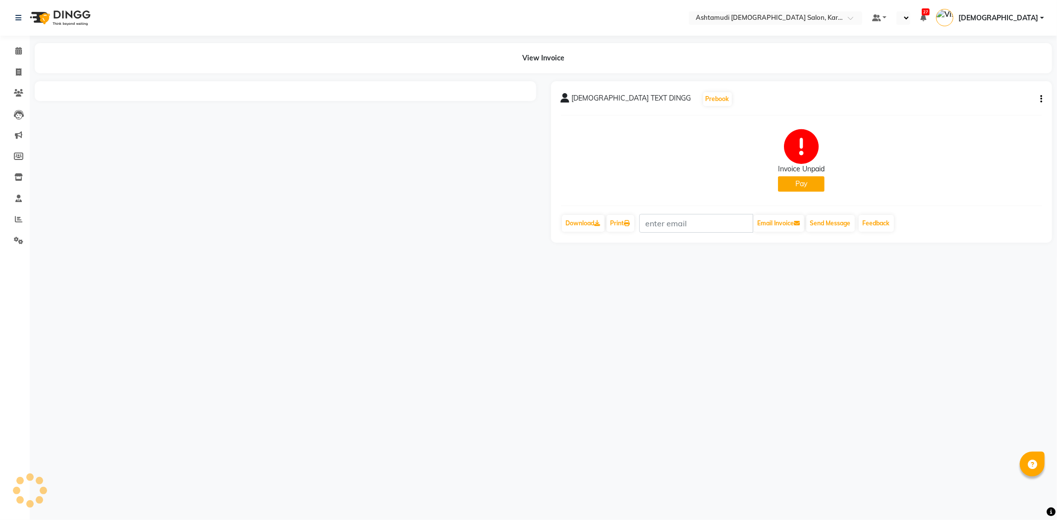
select select "en"
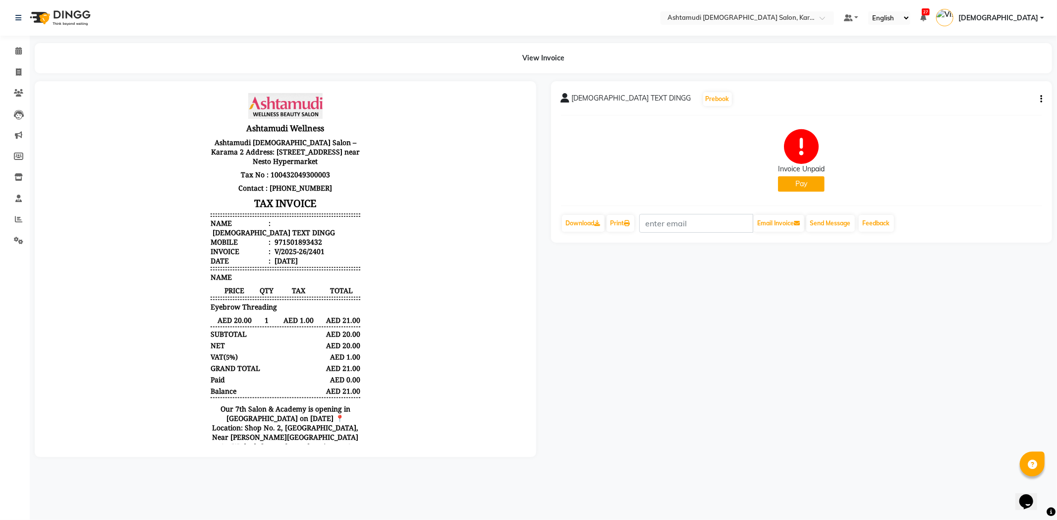
scroll to position [7, 0]
click at [594, 225] on link "Download" at bounding box center [583, 223] width 43 height 17
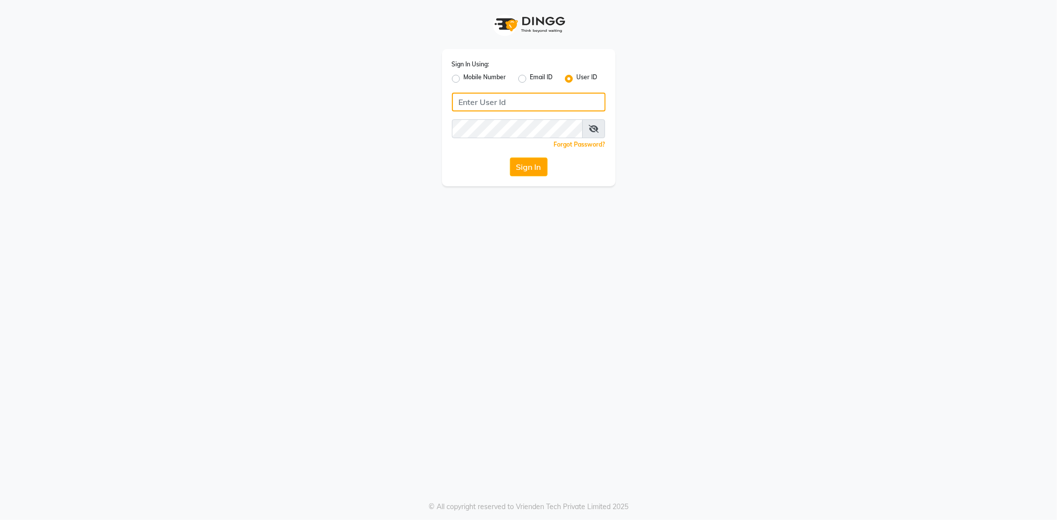
type input "527701267"
click at [464, 81] on label "Mobile Number" at bounding box center [485, 79] width 43 height 12
click at [464, 79] on input "Mobile Number" at bounding box center [467, 76] width 6 height 6
radio input "true"
radio input "false"
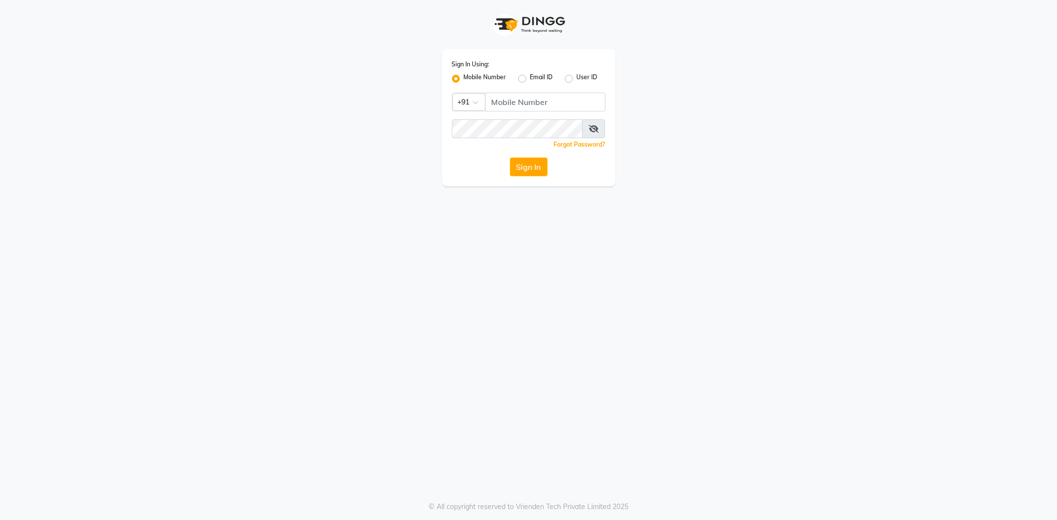
click at [843, 113] on app-login "Sign In Using: Mobile Number Email ID User ID Country Code × +91 Remember me Fo…" at bounding box center [528, 93] width 1057 height 186
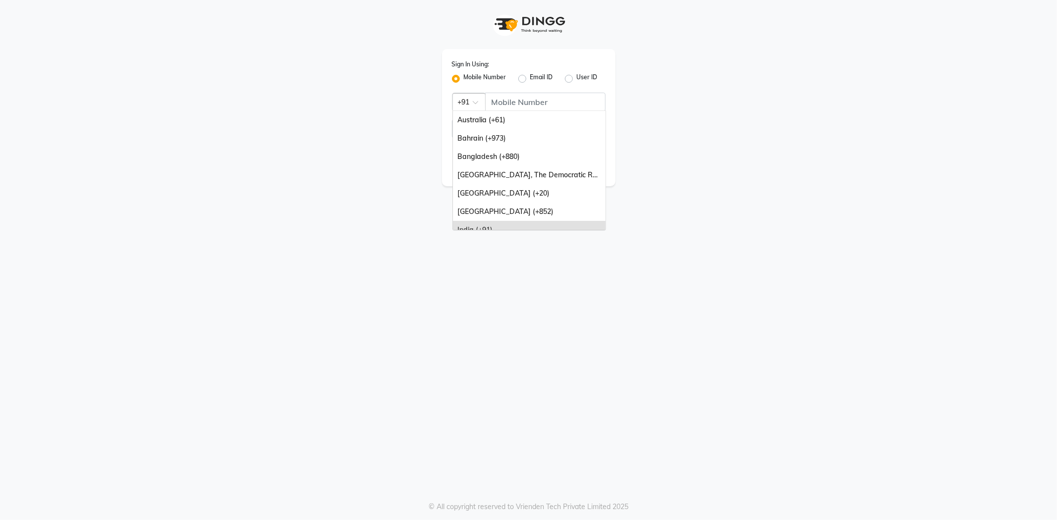
click at [465, 105] on div at bounding box center [469, 101] width 32 height 10
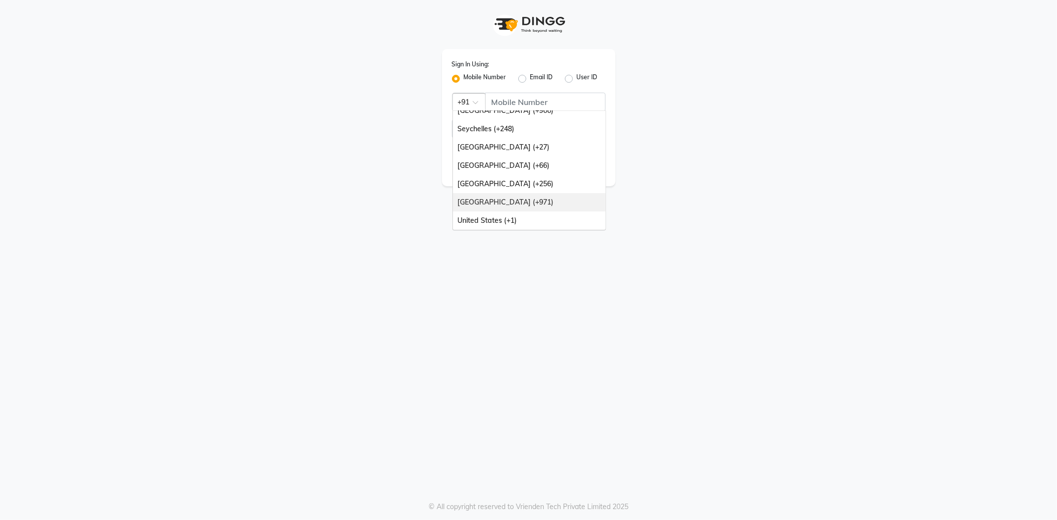
click at [494, 204] on div "[GEOGRAPHIC_DATA] (+971)" at bounding box center [529, 202] width 153 height 18
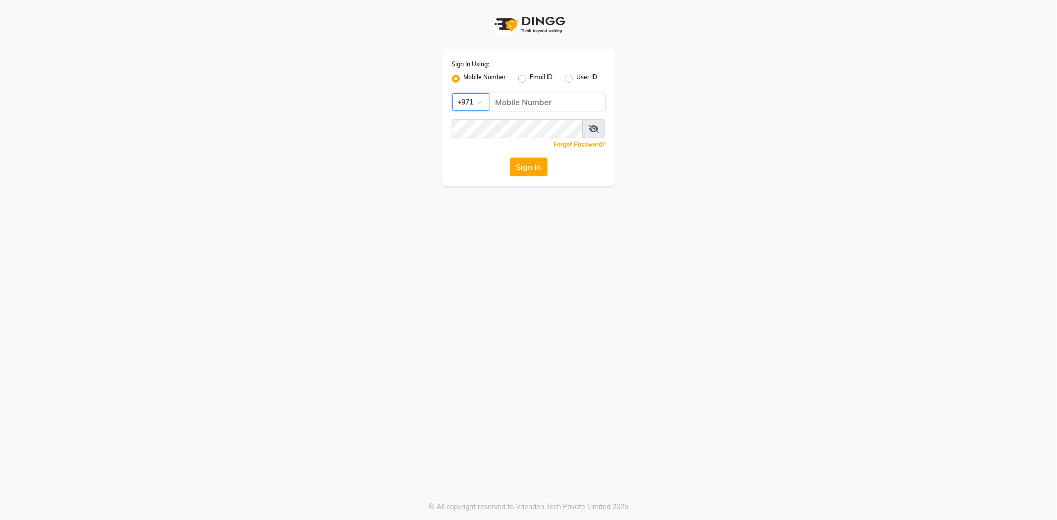
click at [537, 112] on div "Sign In Using: Mobile Number Email ID User ID Country Code × +971 Remember me F…" at bounding box center [528, 117] width 173 height 137
click at [532, 104] on input "Username" at bounding box center [547, 102] width 116 height 19
type input "501893432"
drag, startPoint x: 478, startPoint y: 202, endPoint x: 499, endPoint y: 189, distance: 24.6
click at [478, 202] on div "Sign In Using: Mobile Number Email ID User ID Country Code × [PHONE_NUMBER] Rem…" at bounding box center [528, 260] width 1057 height 520
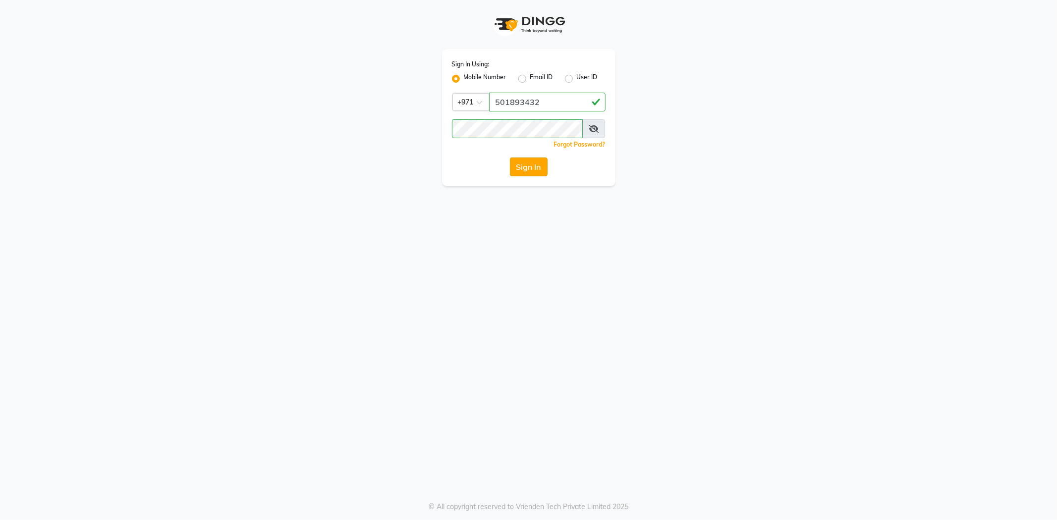
click at [536, 164] on button "Sign In" at bounding box center [529, 167] width 38 height 19
